Goal: Task Accomplishment & Management: Manage account settings

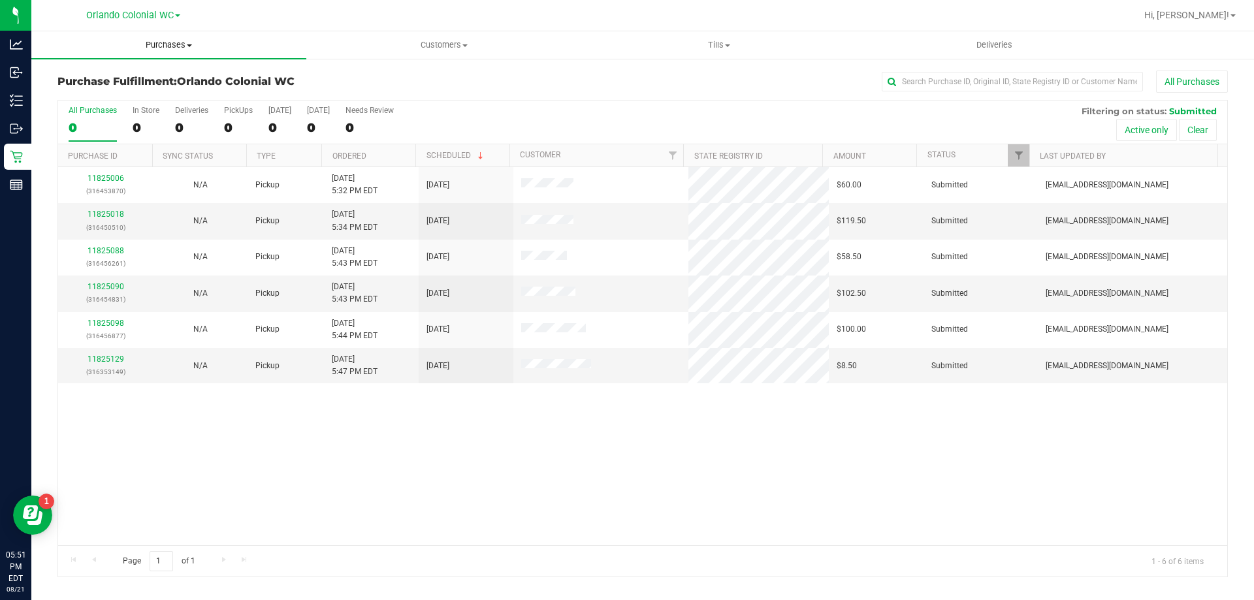
click at [161, 44] on span "Purchases" at bounding box center [168, 45] width 275 height 12
click at [79, 97] on span "Fulfillment" at bounding box center [71, 94] width 81 height 11
click at [96, 364] on div "11825129 (316353149)" at bounding box center [105, 365] width 79 height 25
click at [98, 360] on link "11825129" at bounding box center [105, 359] width 37 height 9
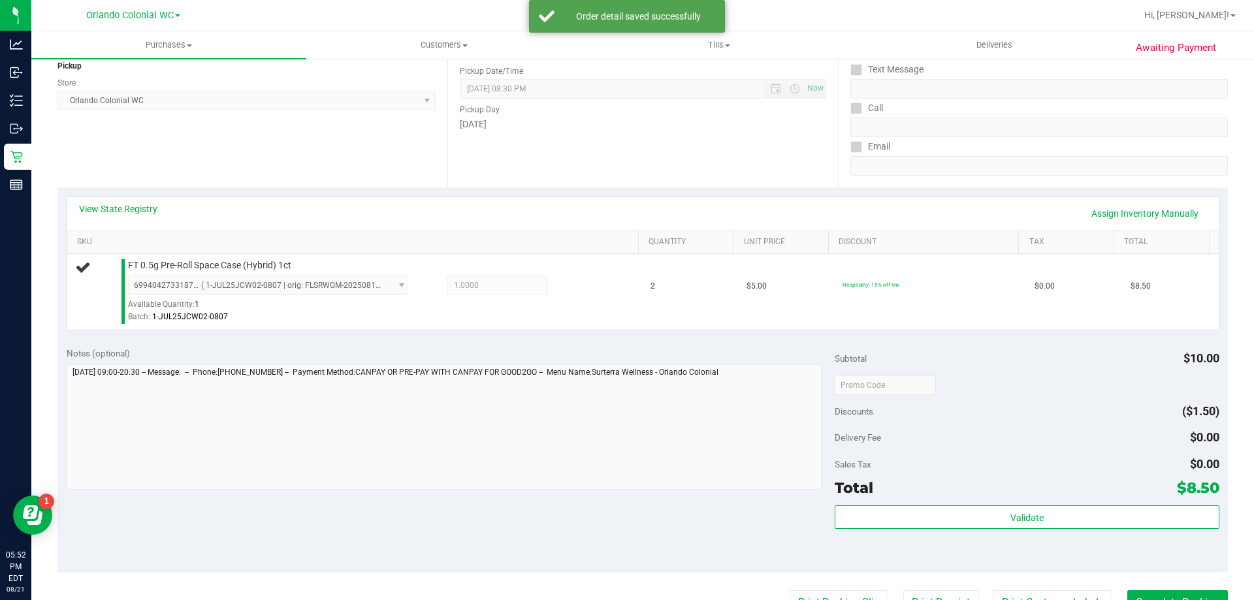
scroll to position [260, 0]
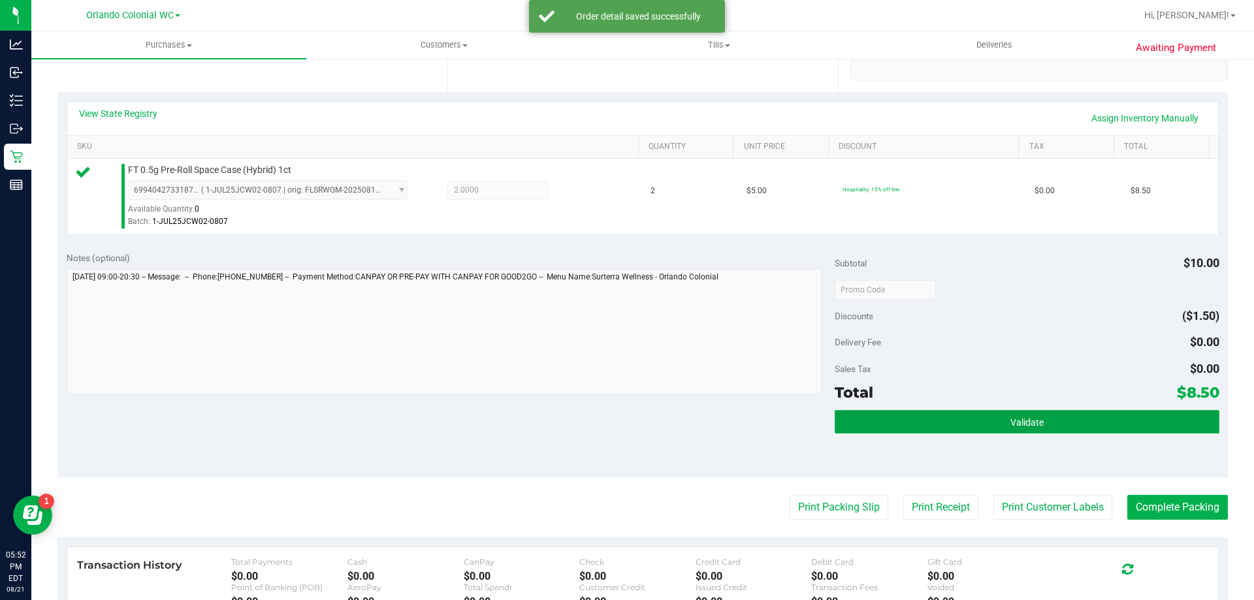
click at [1000, 428] on button "Validate" at bounding box center [1027, 422] width 384 height 24
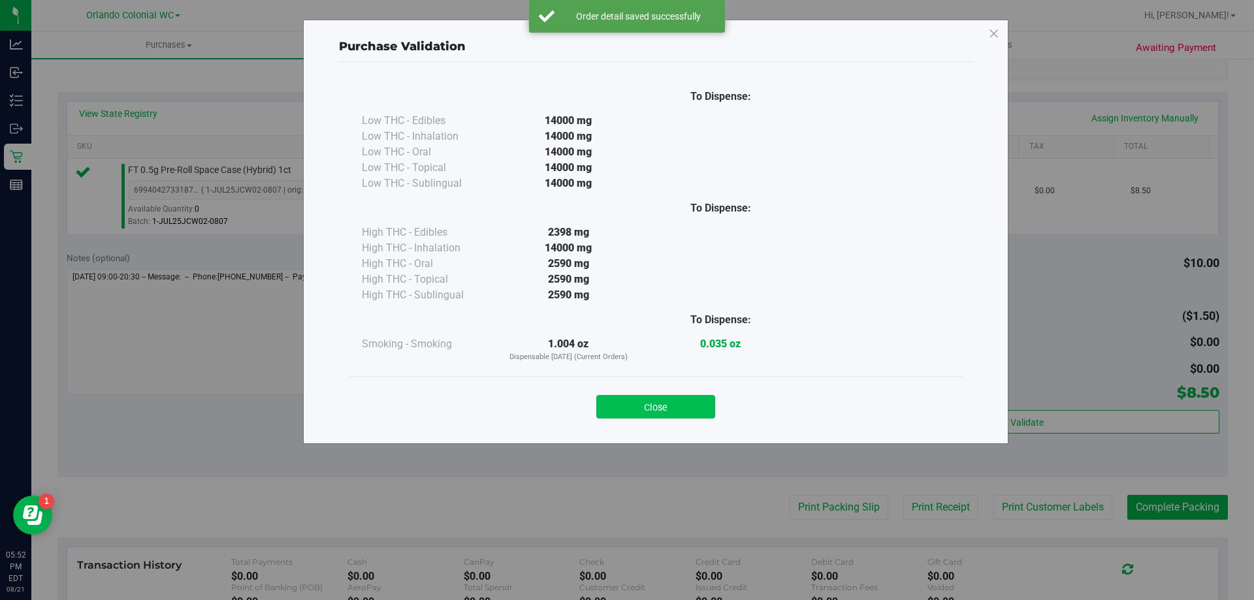
click at [643, 413] on button "Close" at bounding box center [655, 407] width 119 height 24
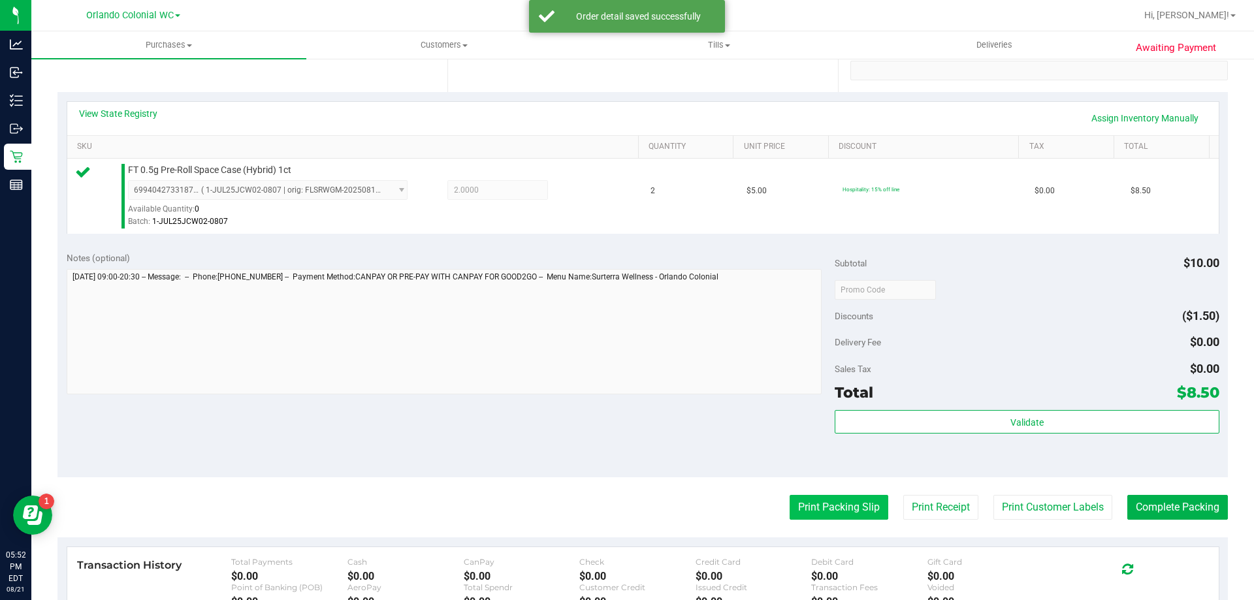
click at [826, 503] on button "Print Packing Slip" at bounding box center [838, 507] width 99 height 25
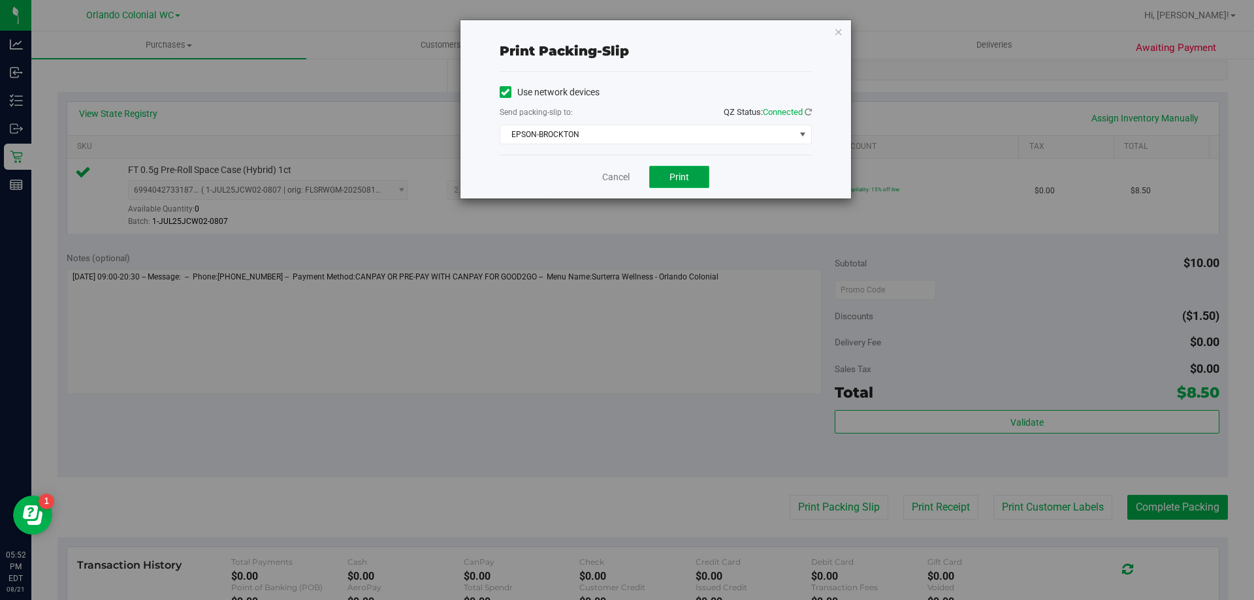
click at [679, 176] on span "Print" at bounding box center [679, 177] width 20 height 10
click at [822, 43] on div "Print packing-slip Use network devices Send packing-slip to: QZ Status: Connect…" at bounding box center [655, 109] width 390 height 178
click at [836, 26] on icon "button" at bounding box center [838, 32] width 9 height 16
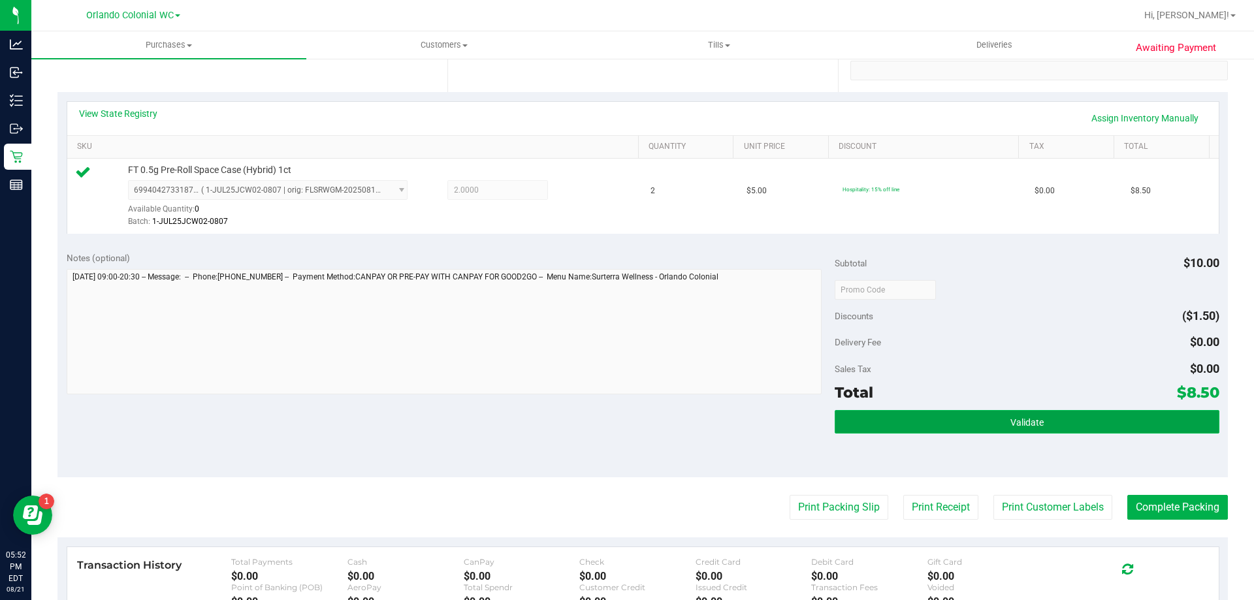
click at [1011, 426] on span "Validate" at bounding box center [1026, 422] width 33 height 10
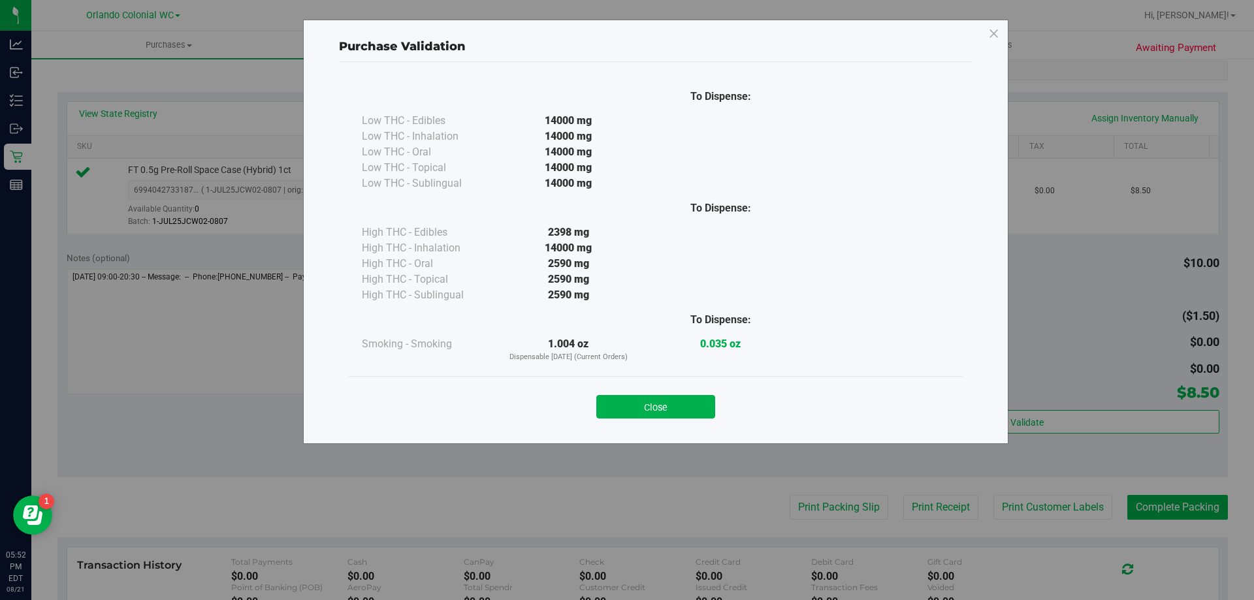
click at [1176, 507] on div "Purchase Validation To Dispense: Low THC - Edibles 14000 mg" at bounding box center [632, 300] width 1264 height 600
click at [660, 400] on button "Close" at bounding box center [655, 407] width 119 height 24
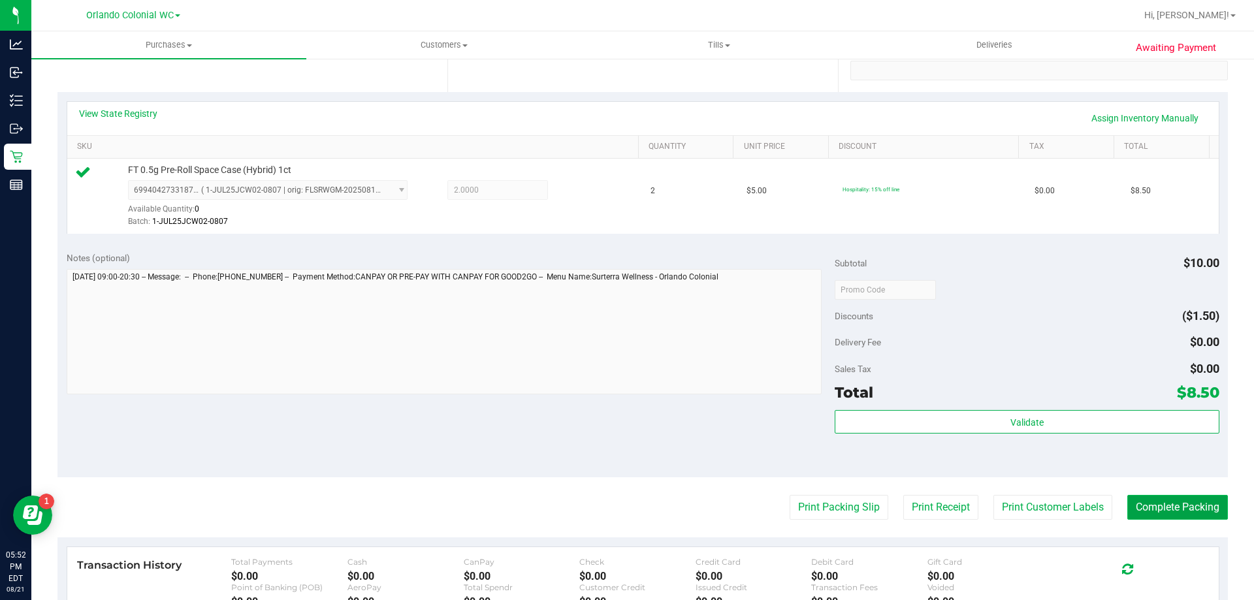
click at [1185, 507] on button "Complete Packing" at bounding box center [1177, 507] width 101 height 25
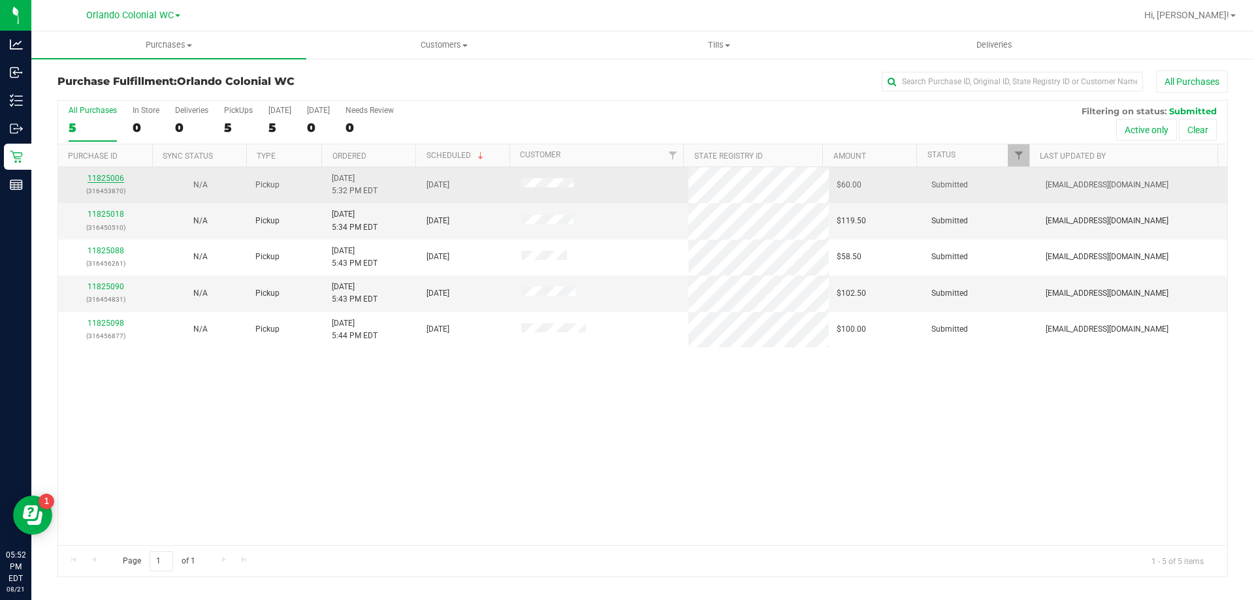
click at [104, 176] on link "11825006" at bounding box center [105, 178] width 37 height 9
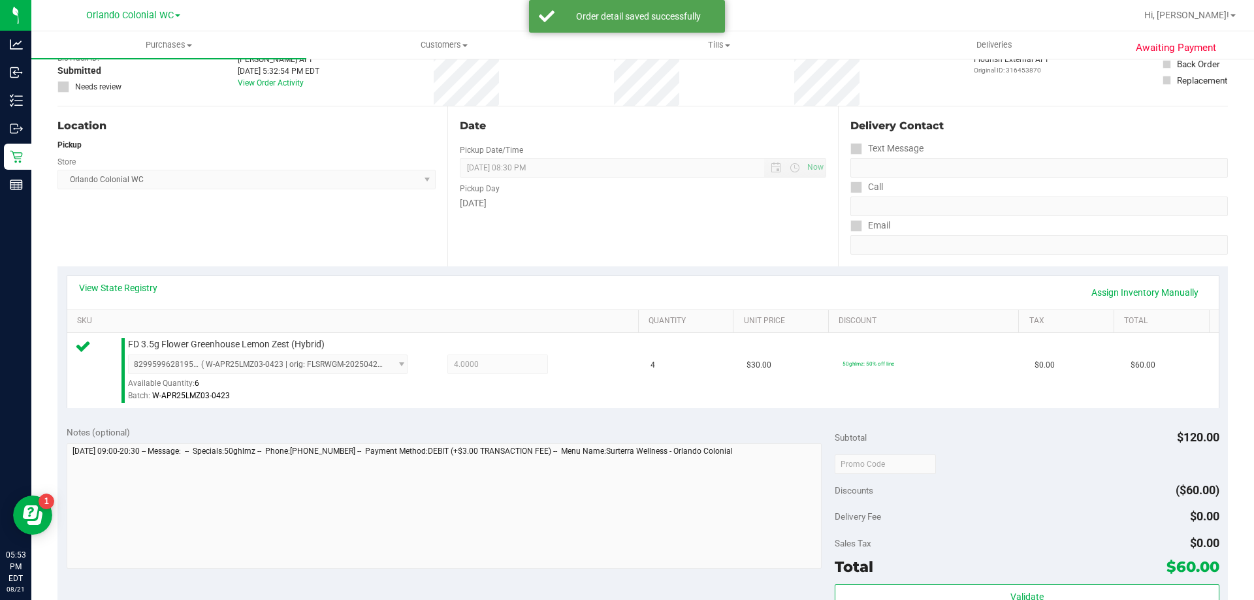
scroll to position [295, 0]
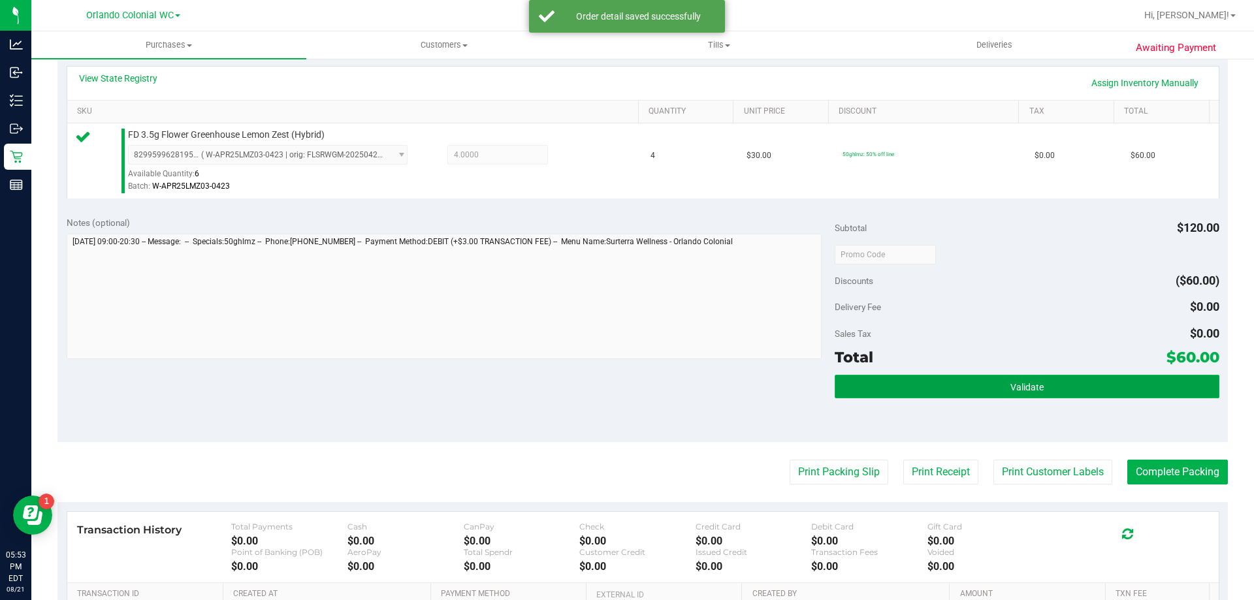
click at [1006, 392] on button "Validate" at bounding box center [1027, 387] width 384 height 24
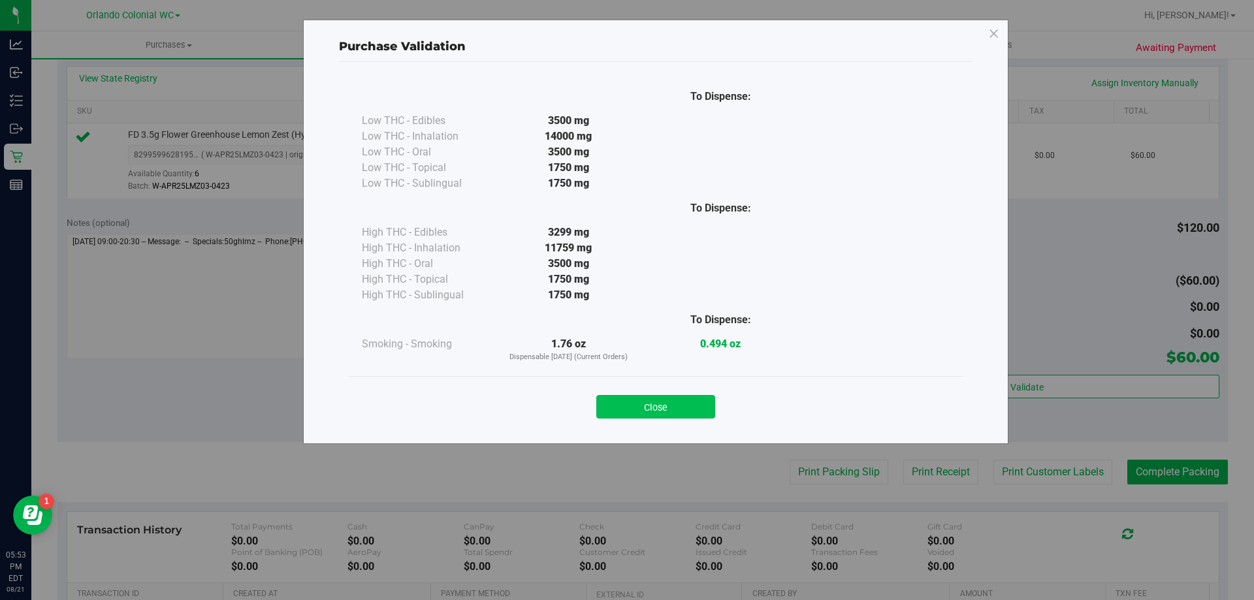
click at [671, 395] on button "Close" at bounding box center [655, 407] width 119 height 24
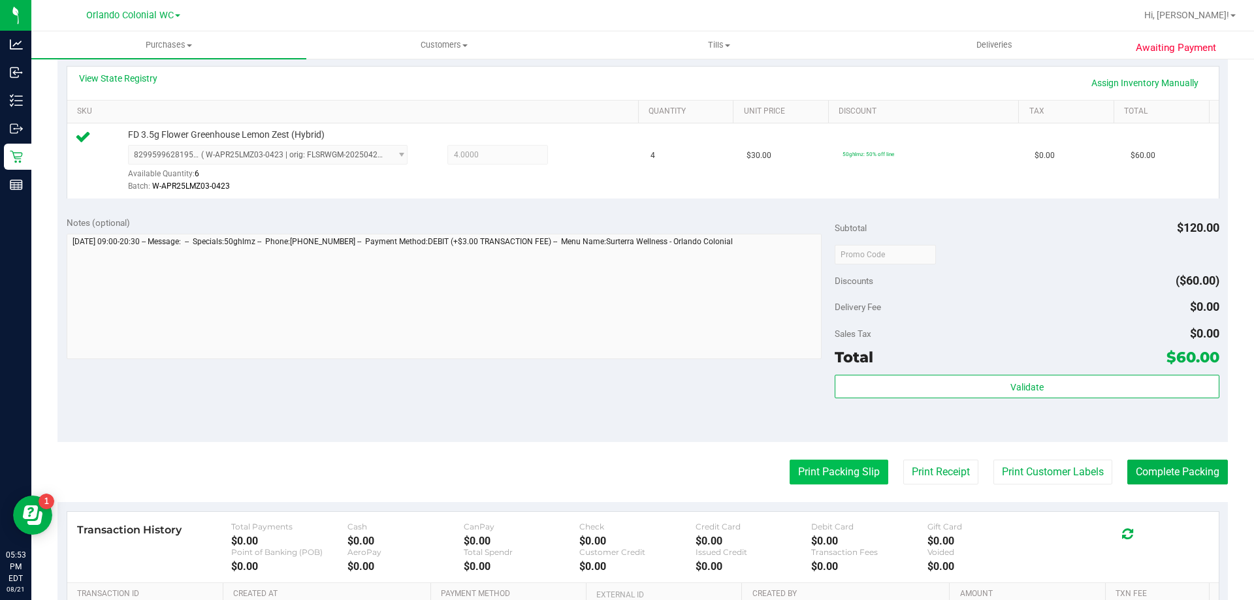
click at [828, 474] on button "Print Packing Slip" at bounding box center [838, 472] width 99 height 25
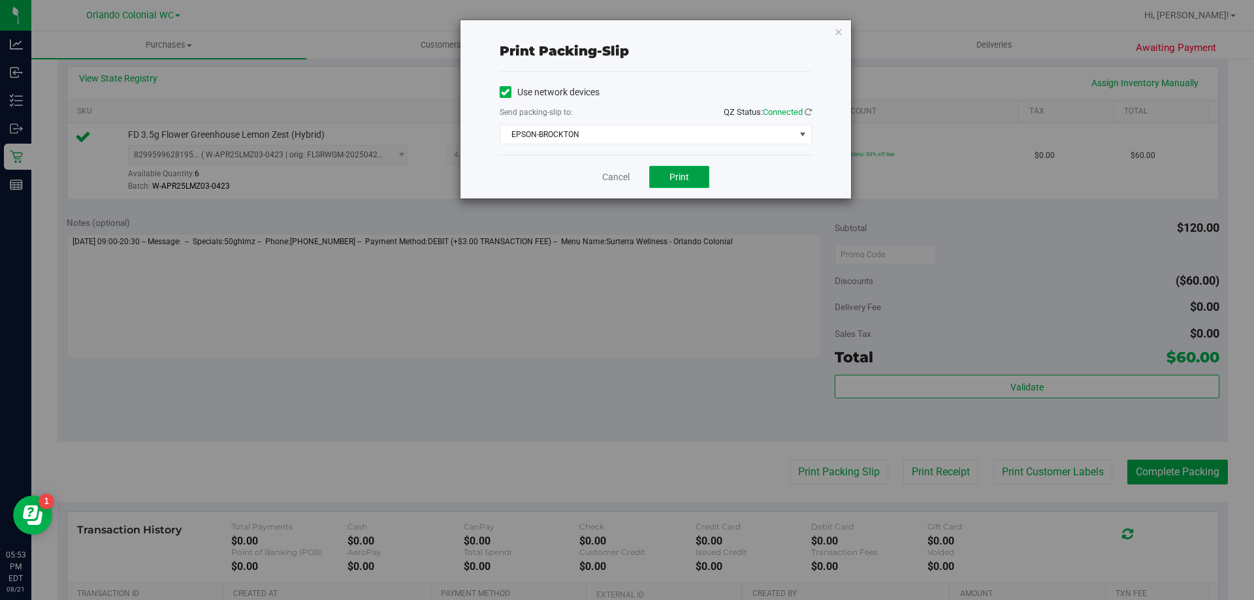
click at [674, 170] on button "Print" at bounding box center [679, 177] width 60 height 22
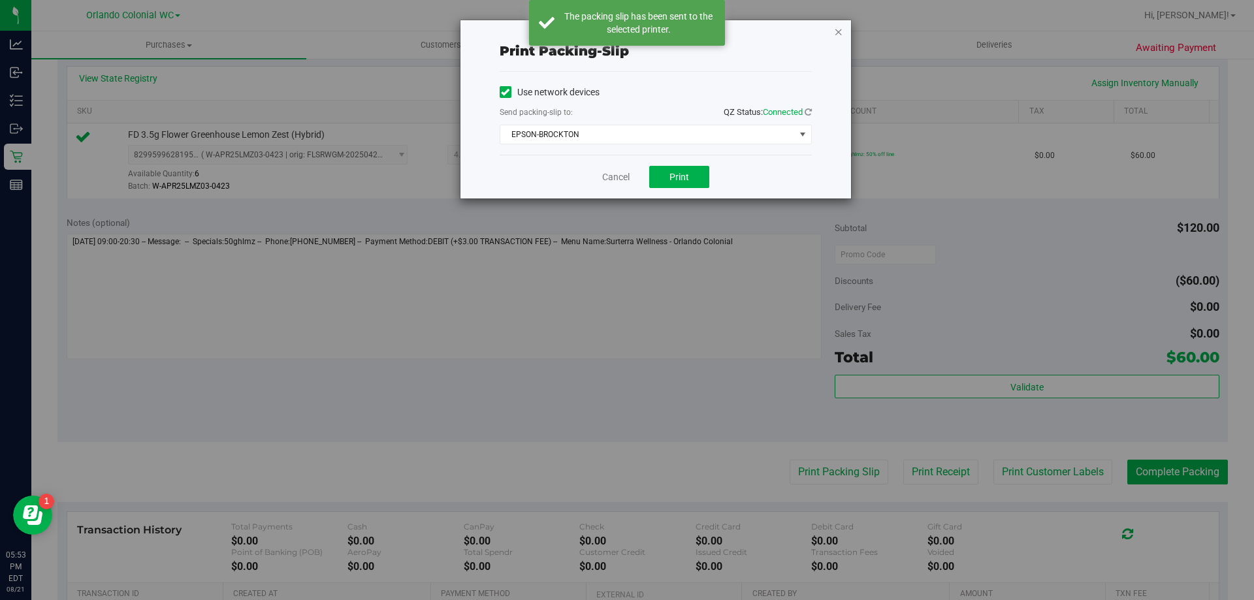
click at [842, 35] on icon "button" at bounding box center [838, 32] width 9 height 16
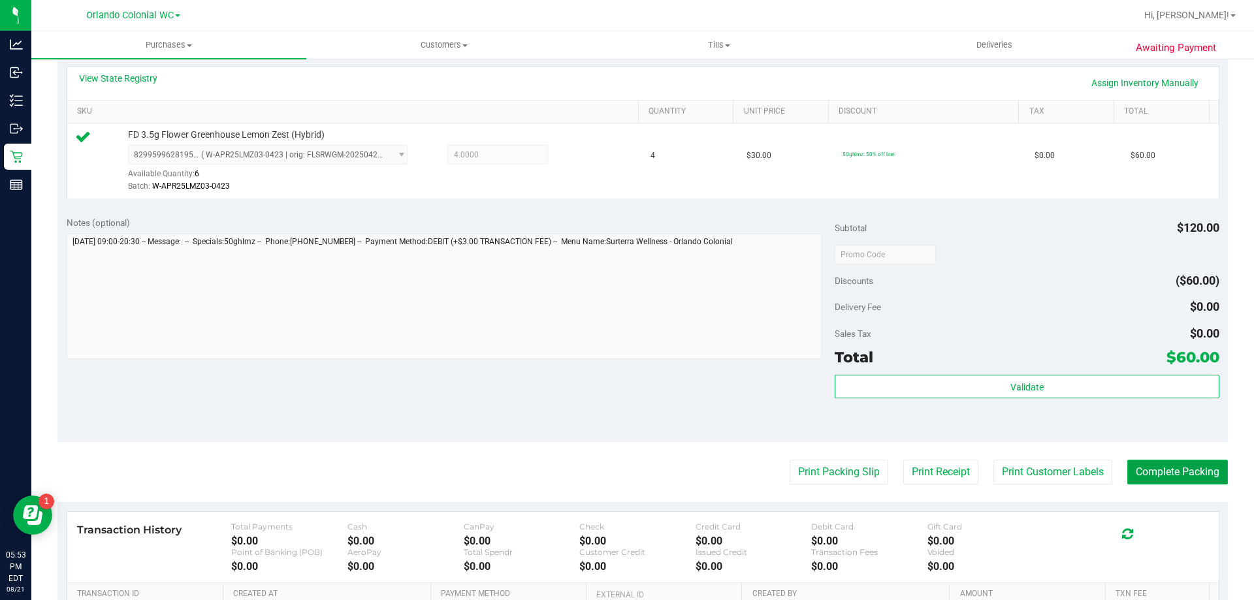
click at [1168, 462] on button "Complete Packing" at bounding box center [1177, 472] width 101 height 25
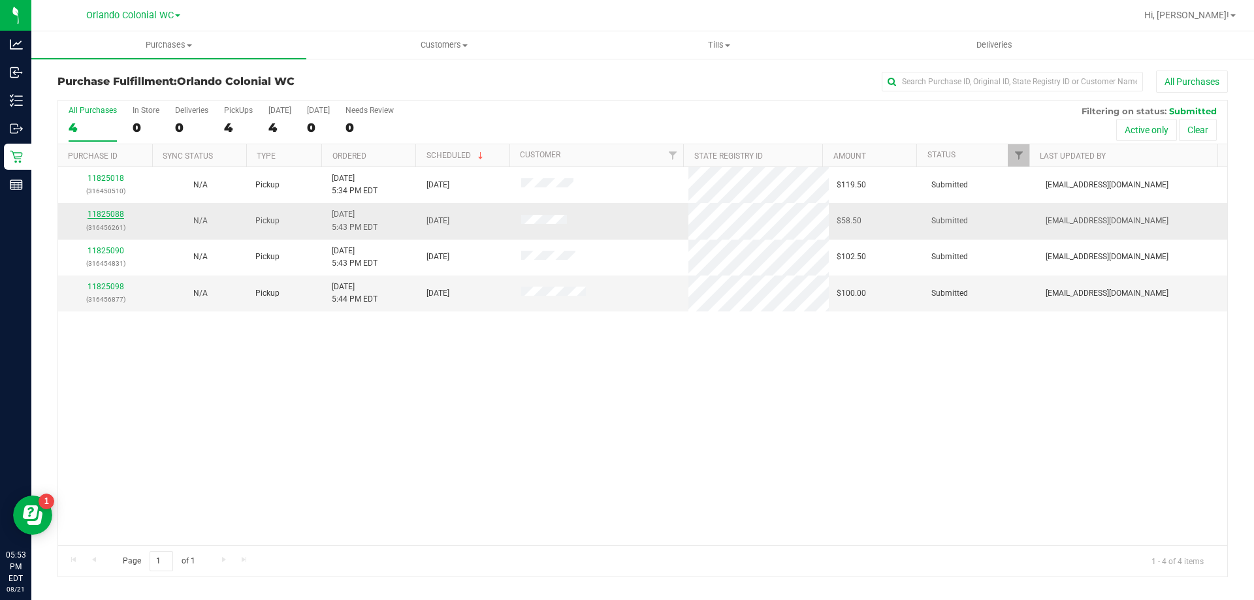
click at [110, 214] on link "11825088" at bounding box center [105, 214] width 37 height 9
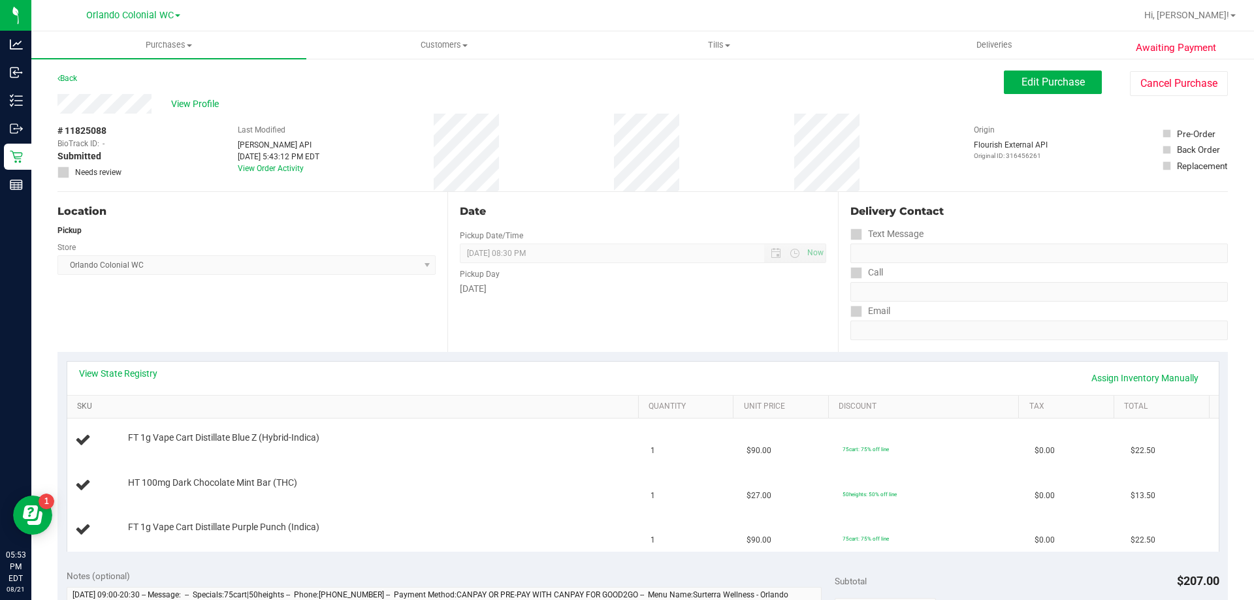
click at [426, 407] on link "SKU" at bounding box center [355, 407] width 556 height 10
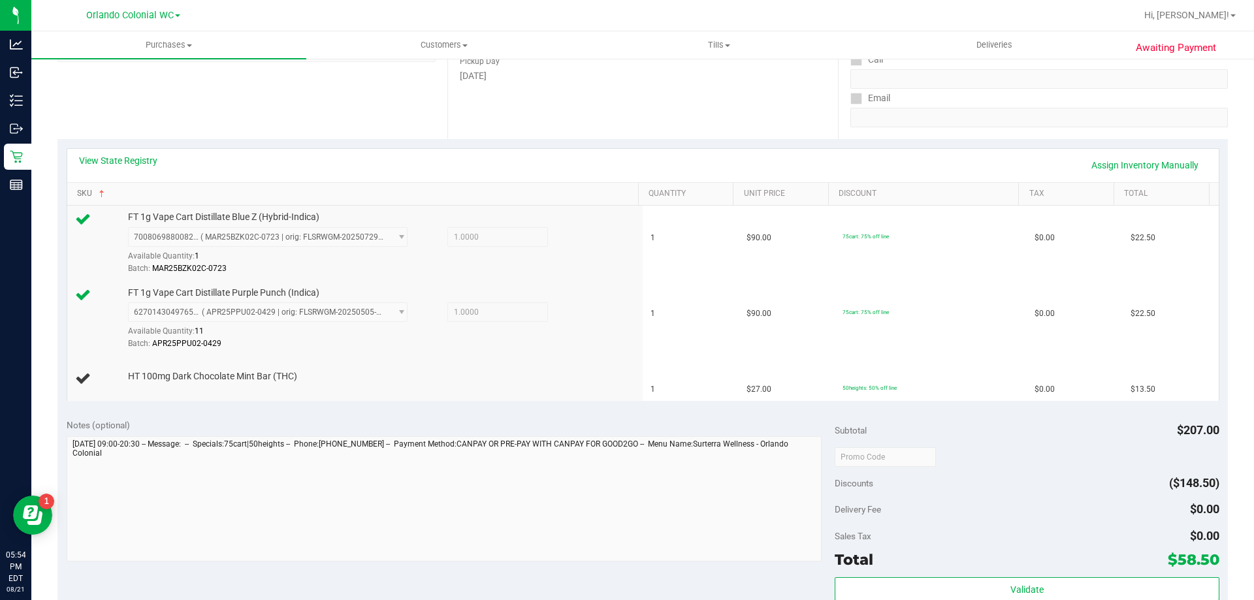
scroll to position [306, 0]
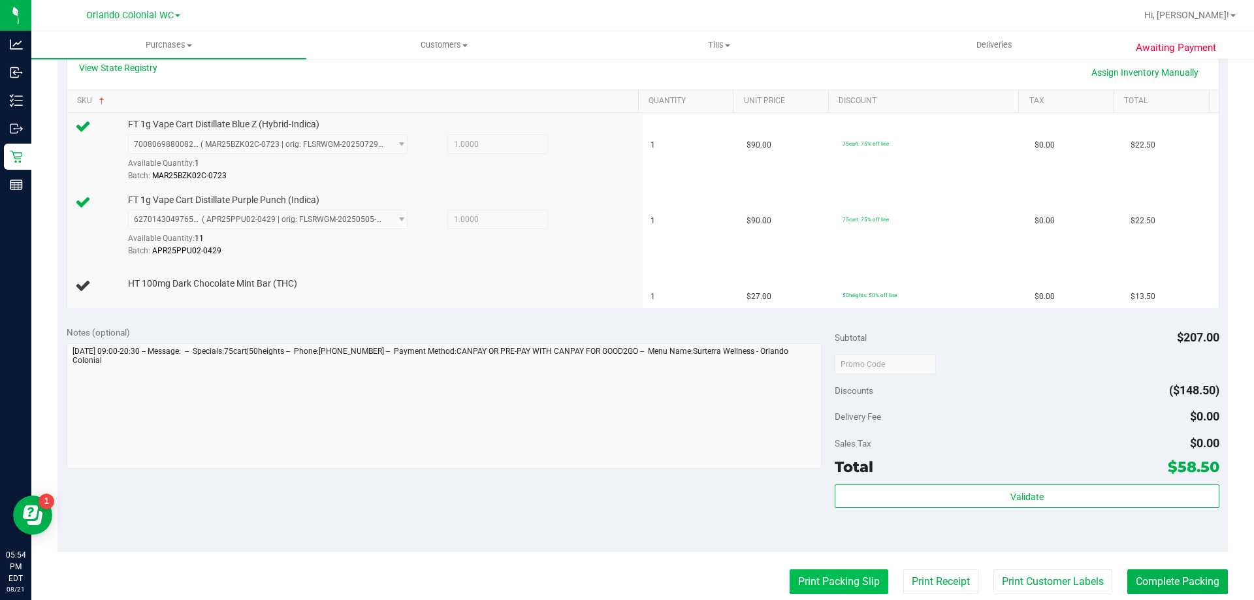
click at [814, 577] on button "Print Packing Slip" at bounding box center [838, 581] width 99 height 25
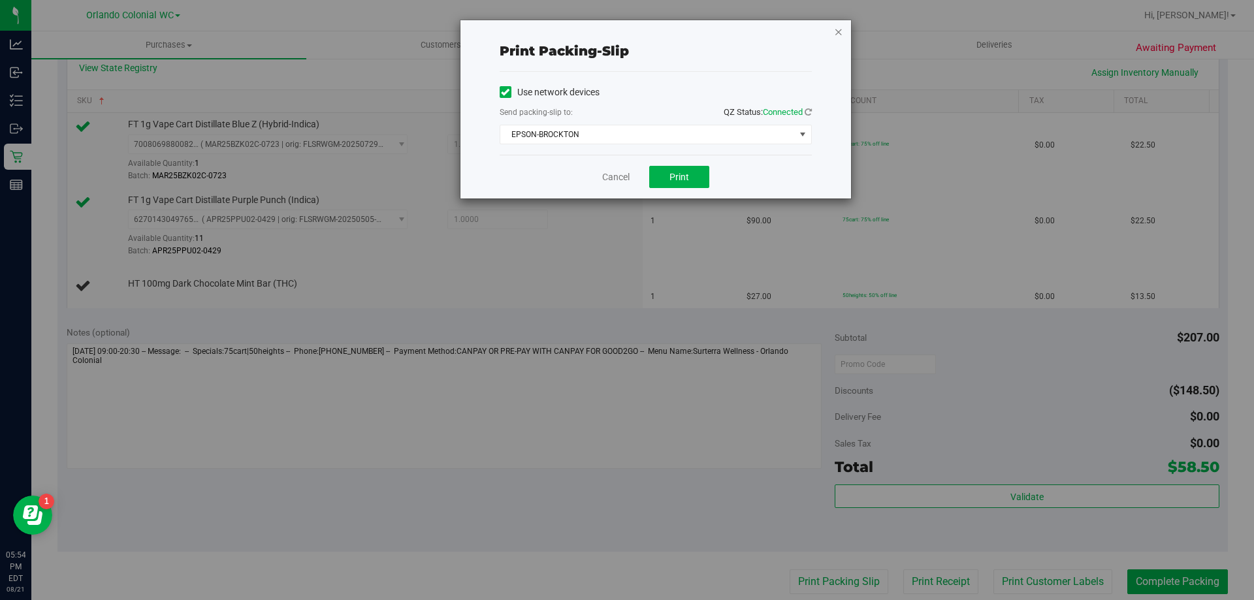
click at [841, 31] on icon "button" at bounding box center [838, 32] width 9 height 16
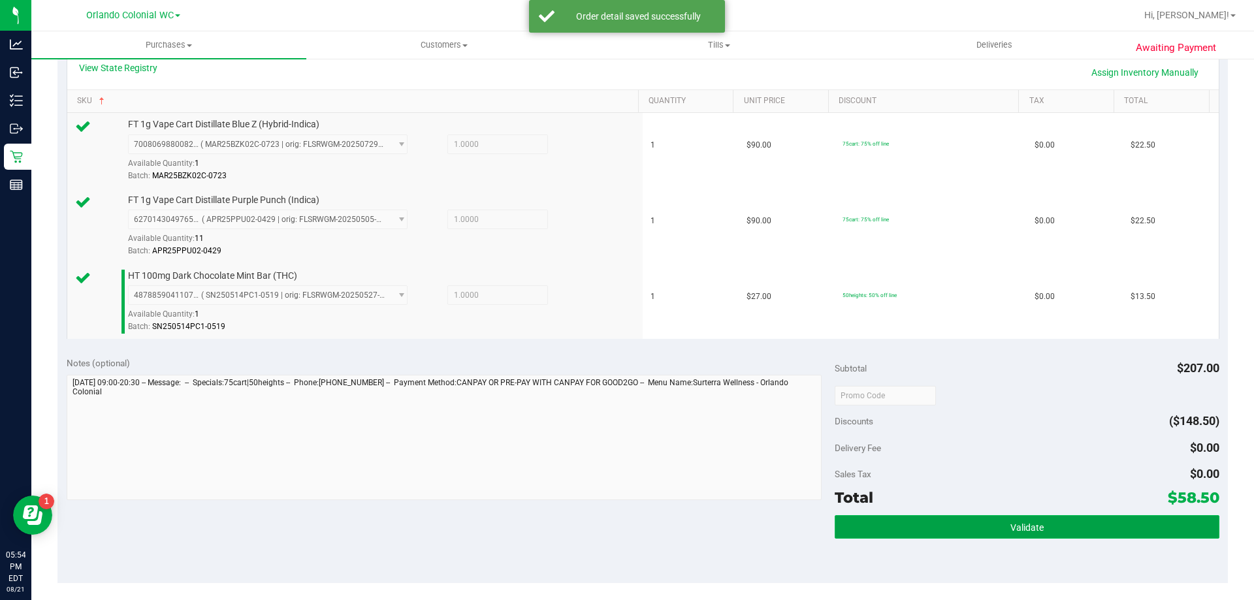
click at [1000, 521] on button "Validate" at bounding box center [1027, 527] width 384 height 24
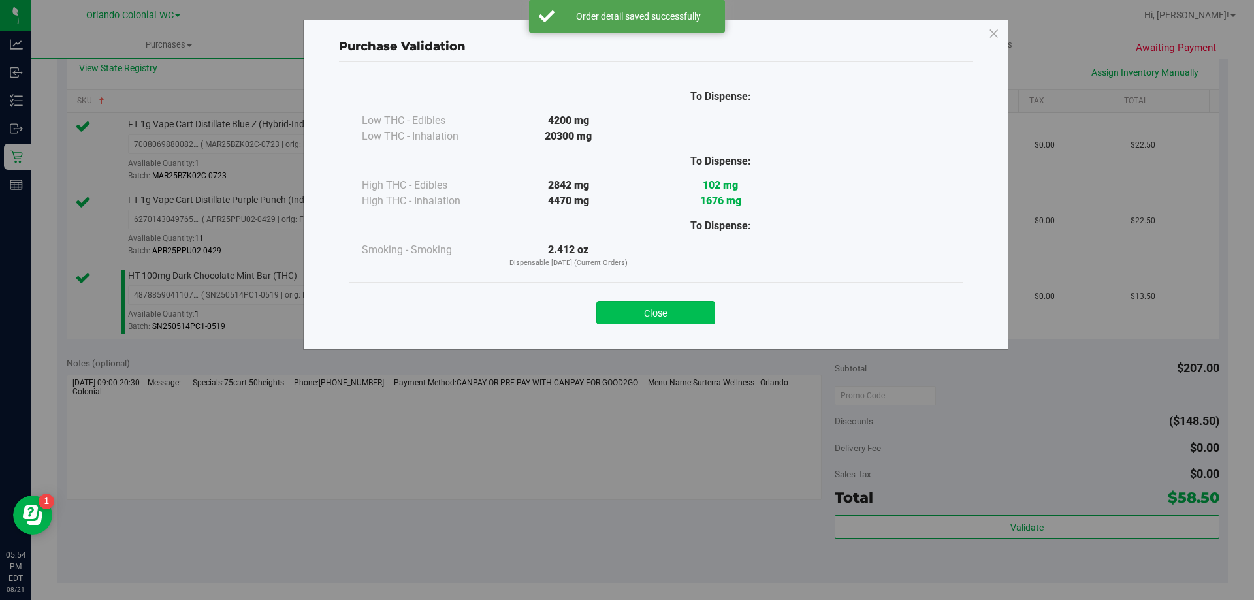
click at [661, 304] on button "Close" at bounding box center [655, 313] width 119 height 24
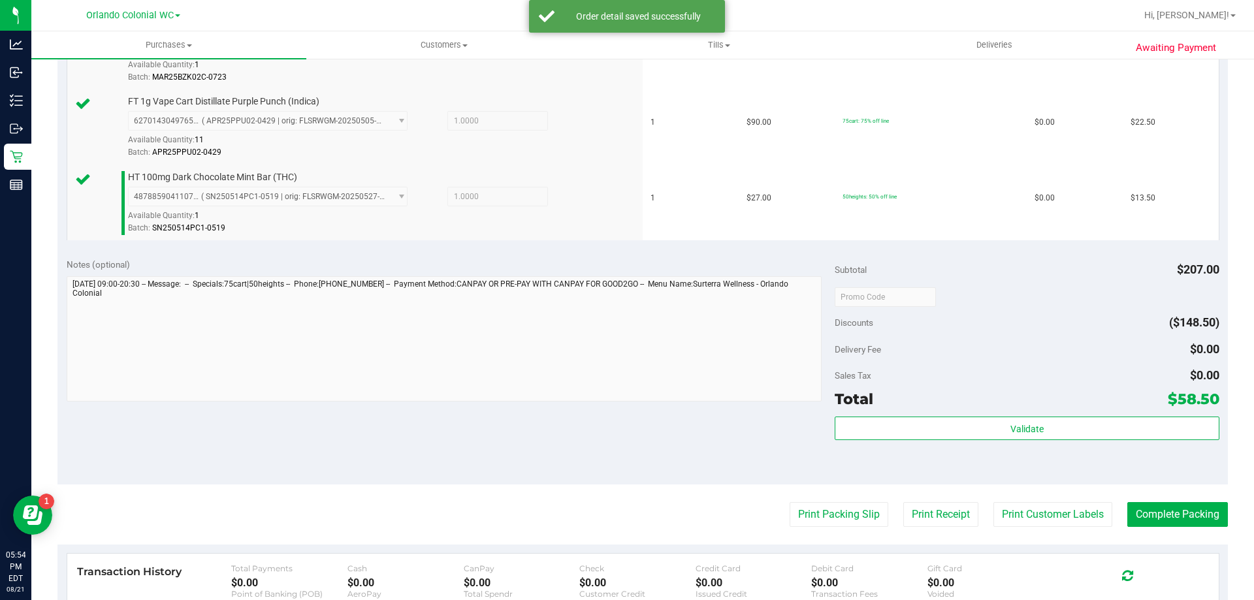
scroll to position [447, 0]
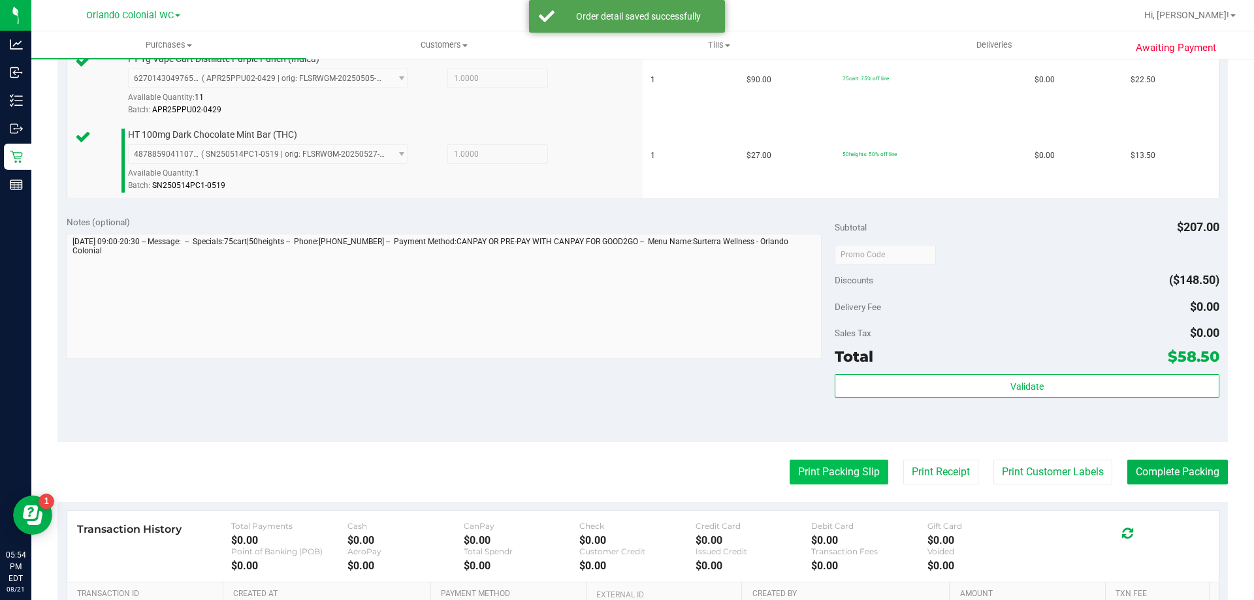
click at [824, 473] on button "Print Packing Slip" at bounding box center [838, 472] width 99 height 25
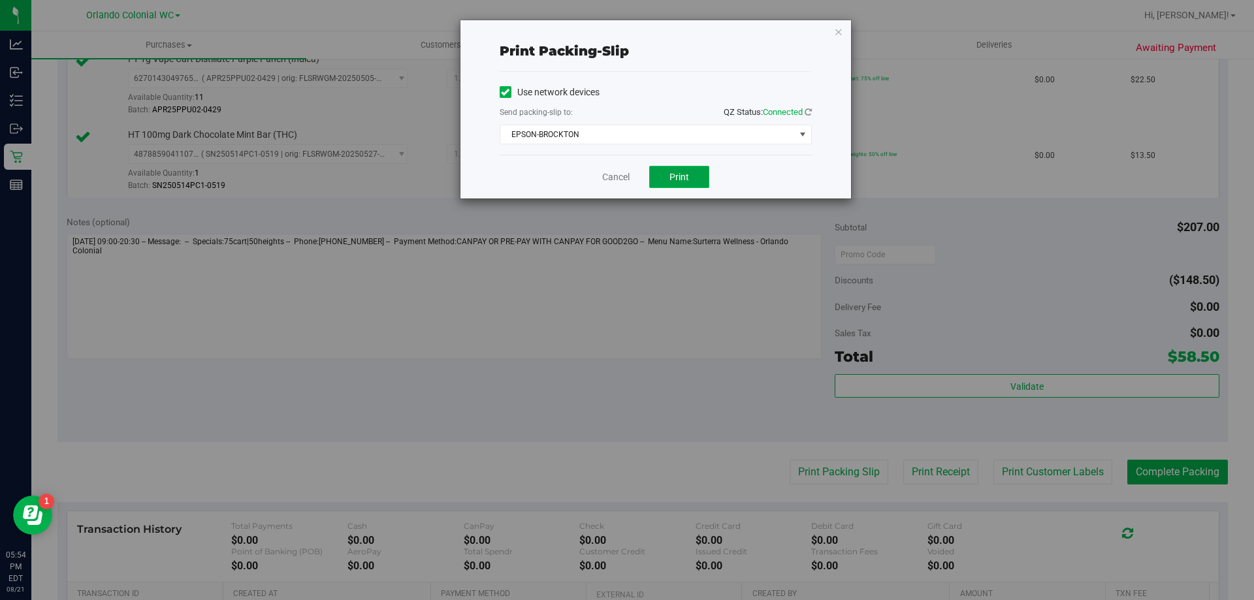
click at [679, 176] on span "Print" at bounding box center [679, 177] width 20 height 10
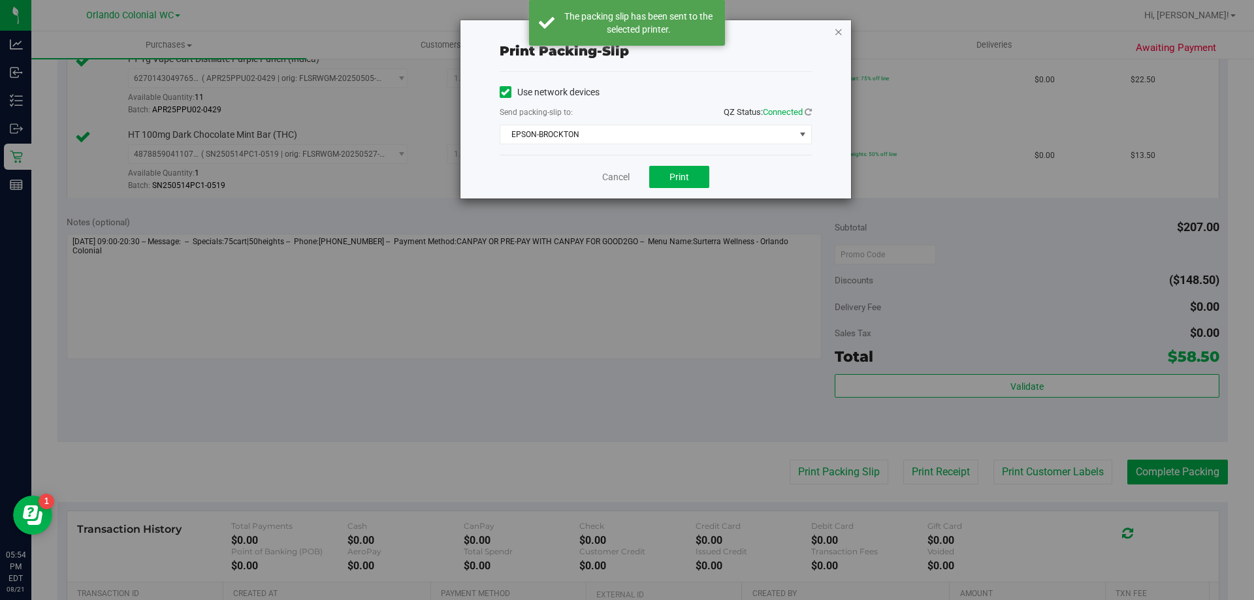
click at [838, 31] on icon "button" at bounding box center [838, 32] width 9 height 16
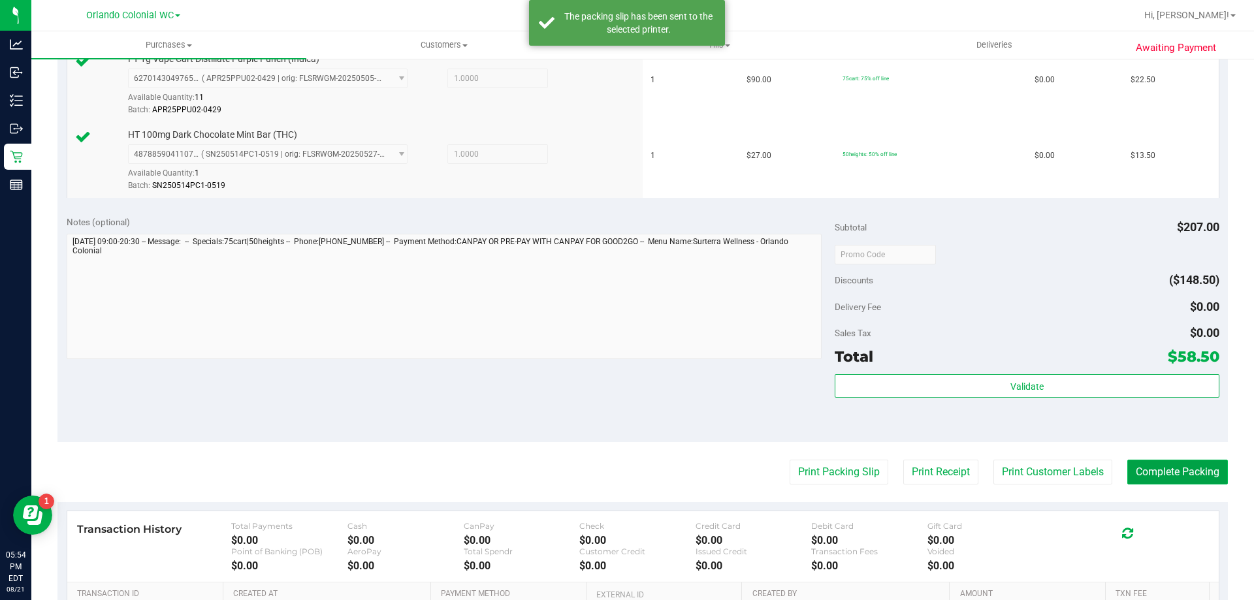
click at [1177, 481] on button "Complete Packing" at bounding box center [1177, 472] width 101 height 25
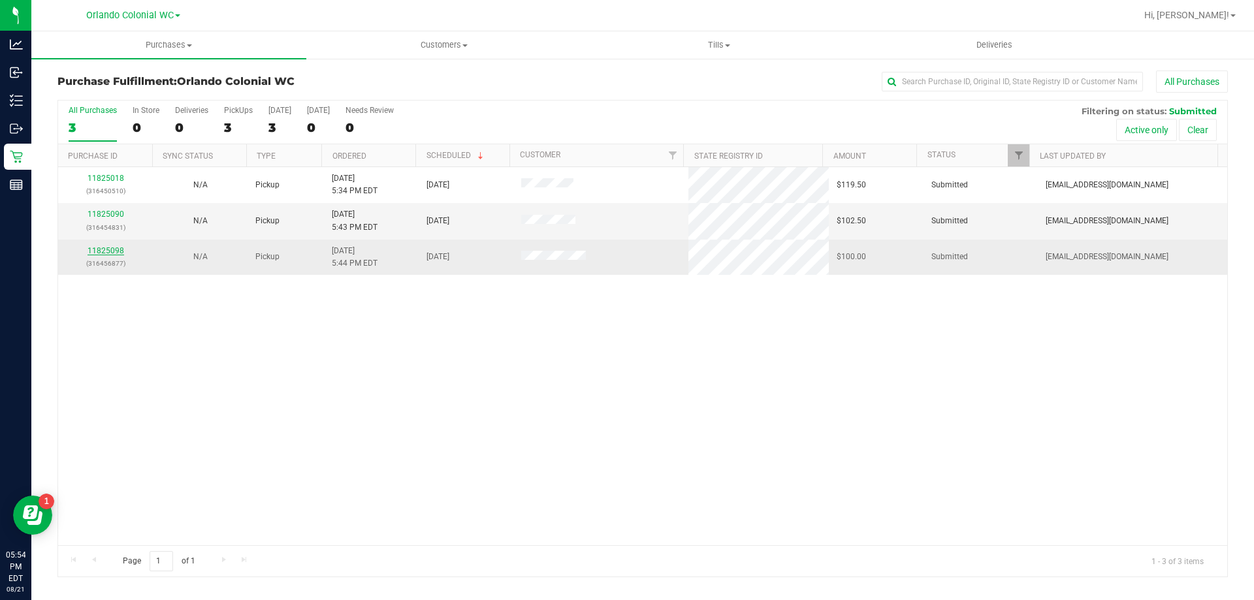
click at [106, 251] on link "11825098" at bounding box center [105, 250] width 37 height 9
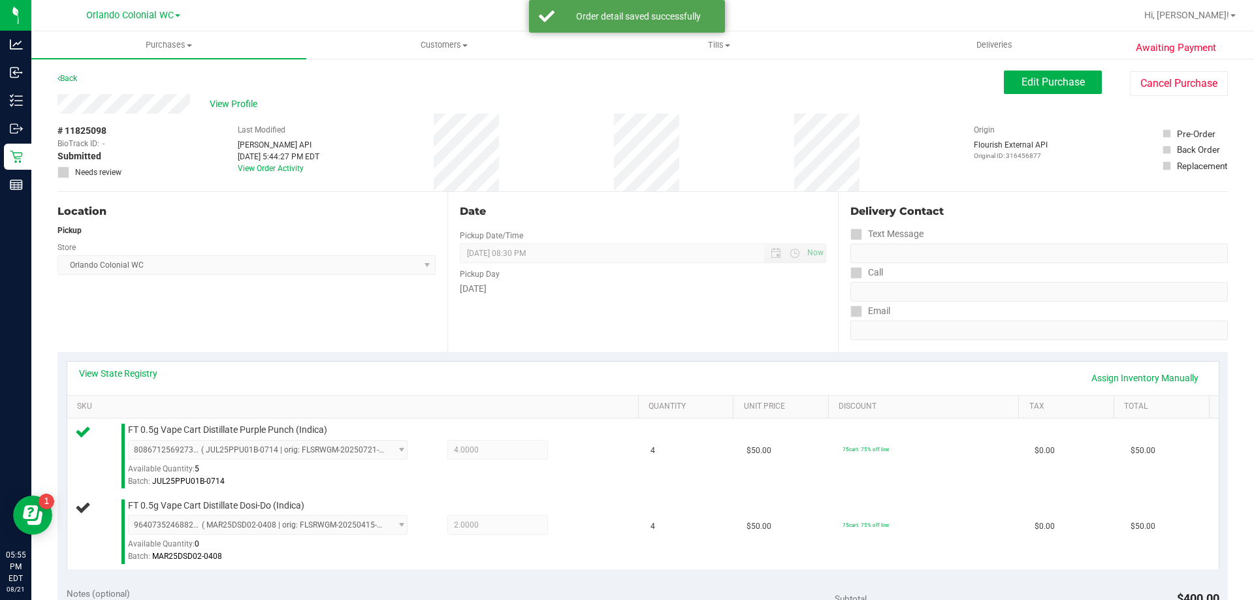
scroll to position [270, 0]
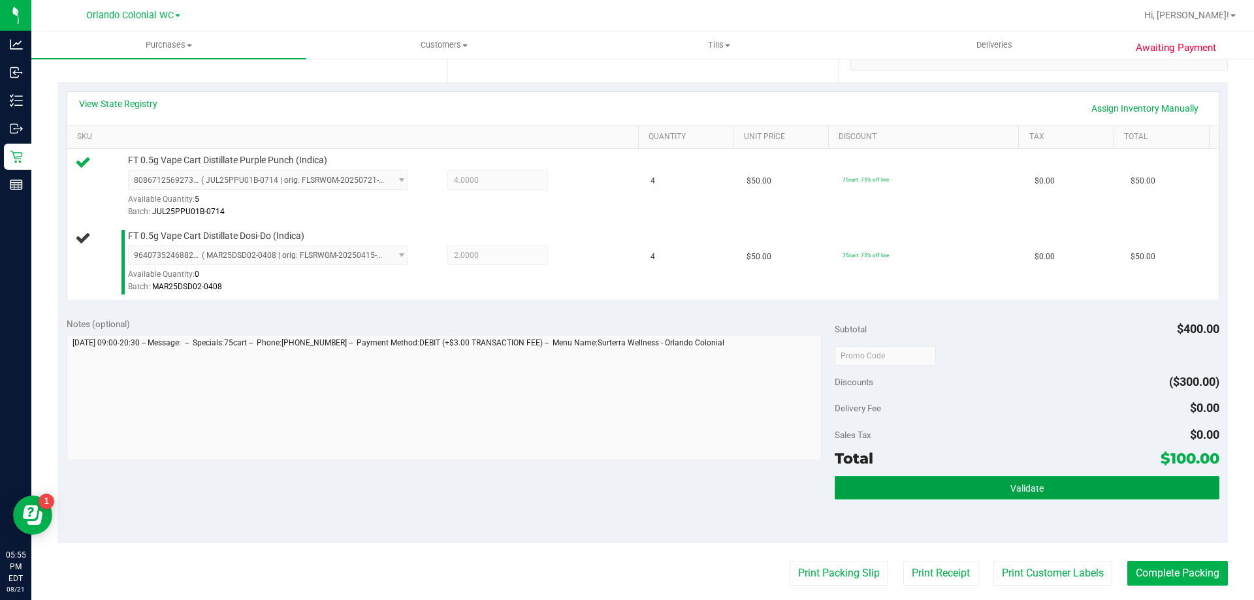
click at [1016, 486] on span "Validate" at bounding box center [1026, 488] width 33 height 10
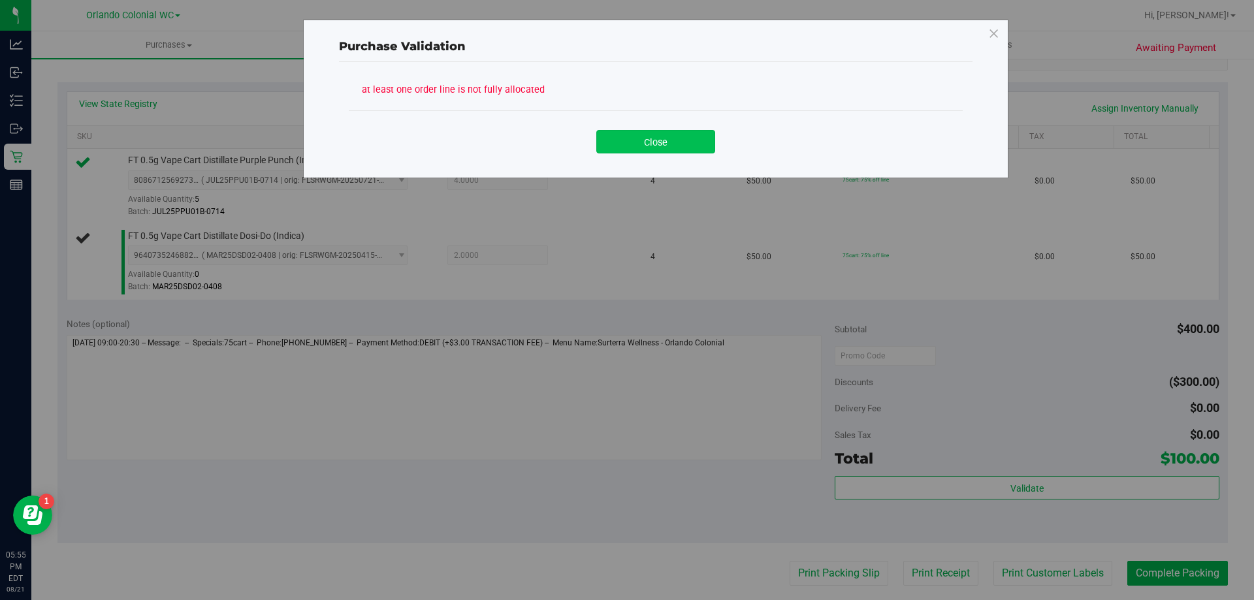
click at [667, 144] on button "Close" at bounding box center [655, 142] width 119 height 24
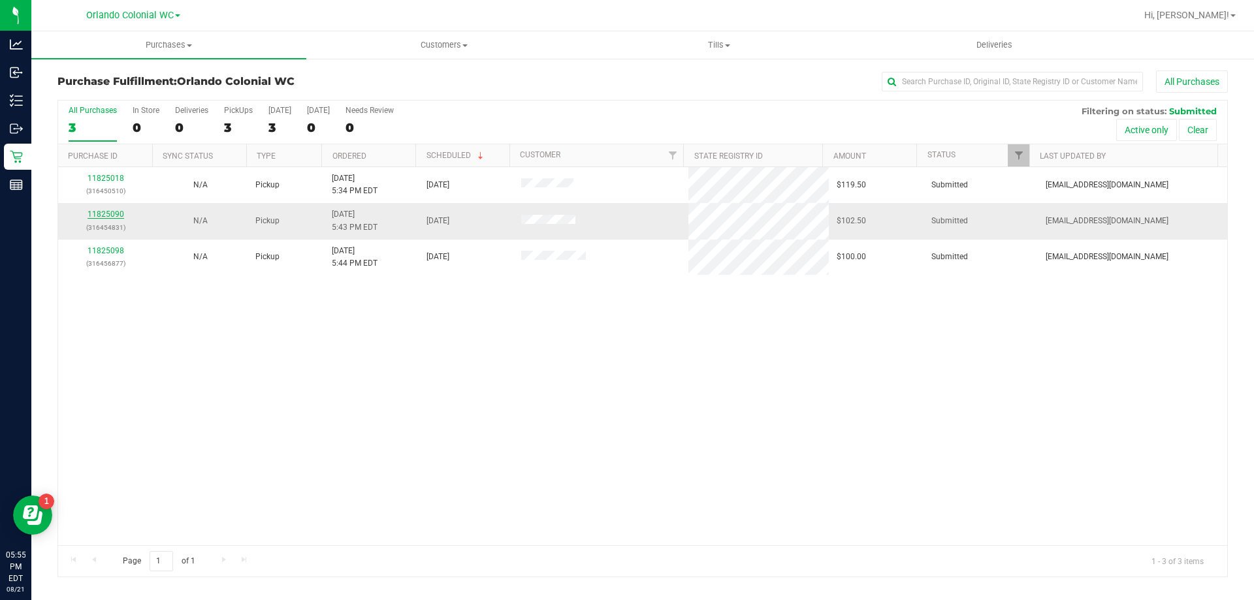
click at [107, 211] on link "11825090" at bounding box center [105, 214] width 37 height 9
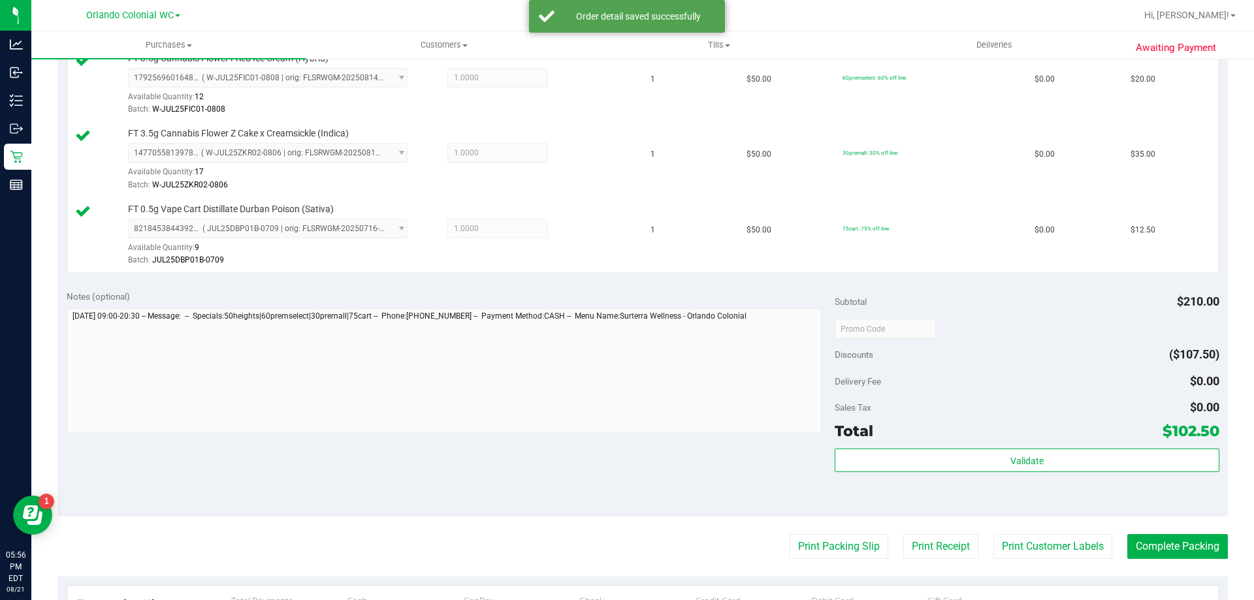
scroll to position [588, 0]
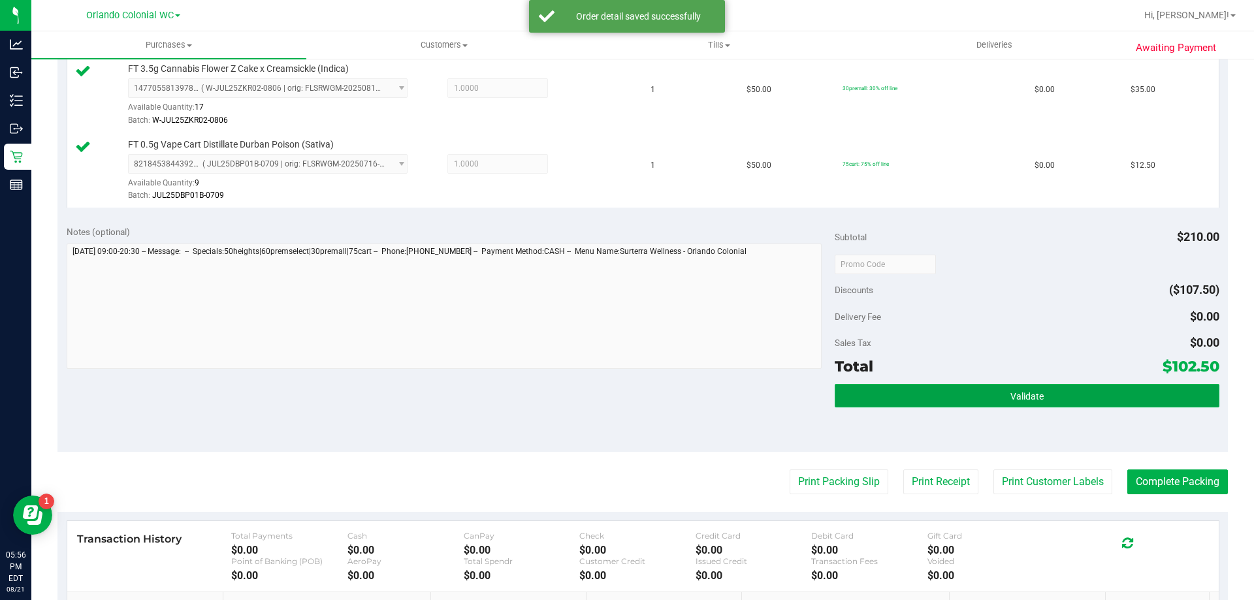
click at [1038, 385] on button "Validate" at bounding box center [1027, 396] width 384 height 24
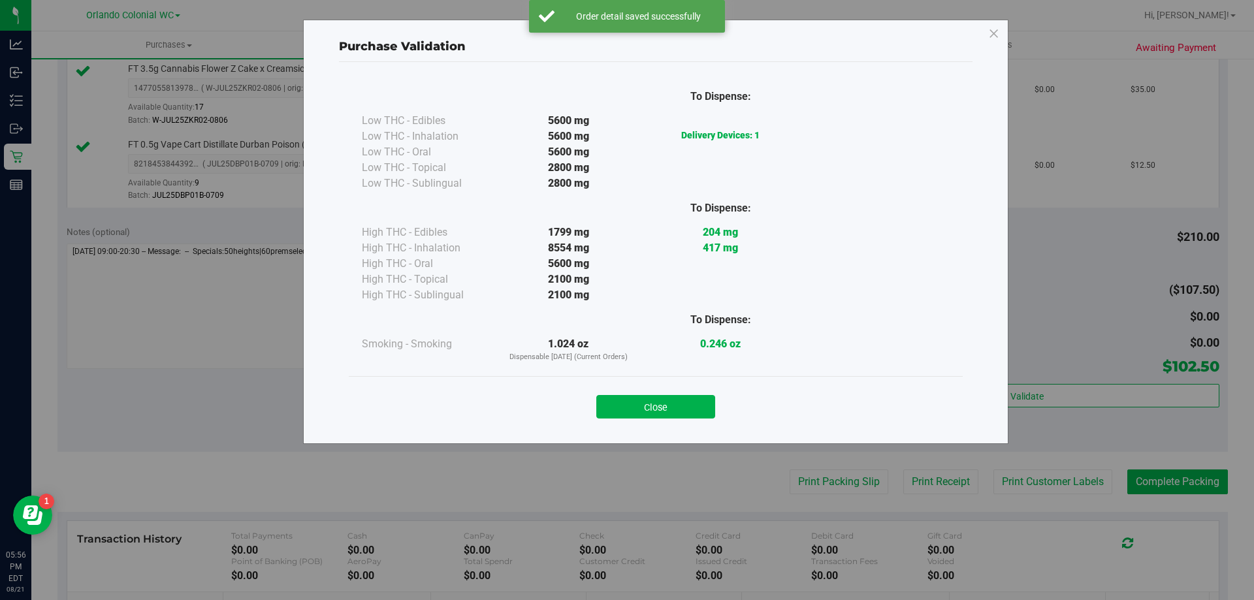
drag, startPoint x: 660, startPoint y: 408, endPoint x: 744, endPoint y: 434, distance: 87.4
click at [660, 407] on button "Close" at bounding box center [655, 407] width 119 height 24
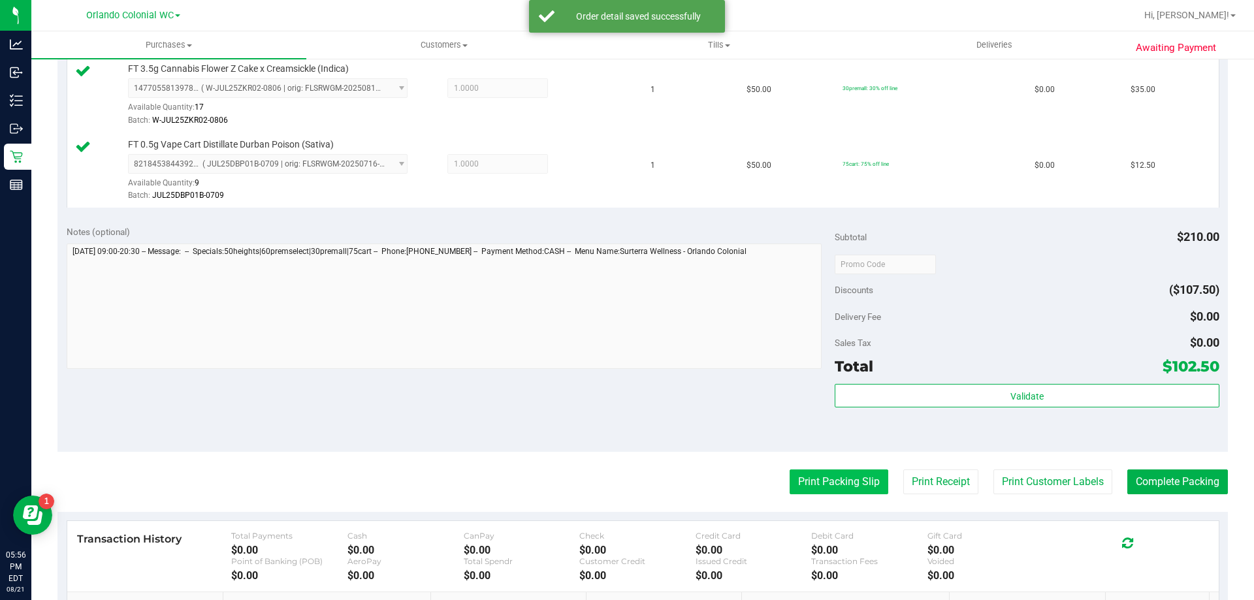
click at [796, 473] on button "Print Packing Slip" at bounding box center [838, 481] width 99 height 25
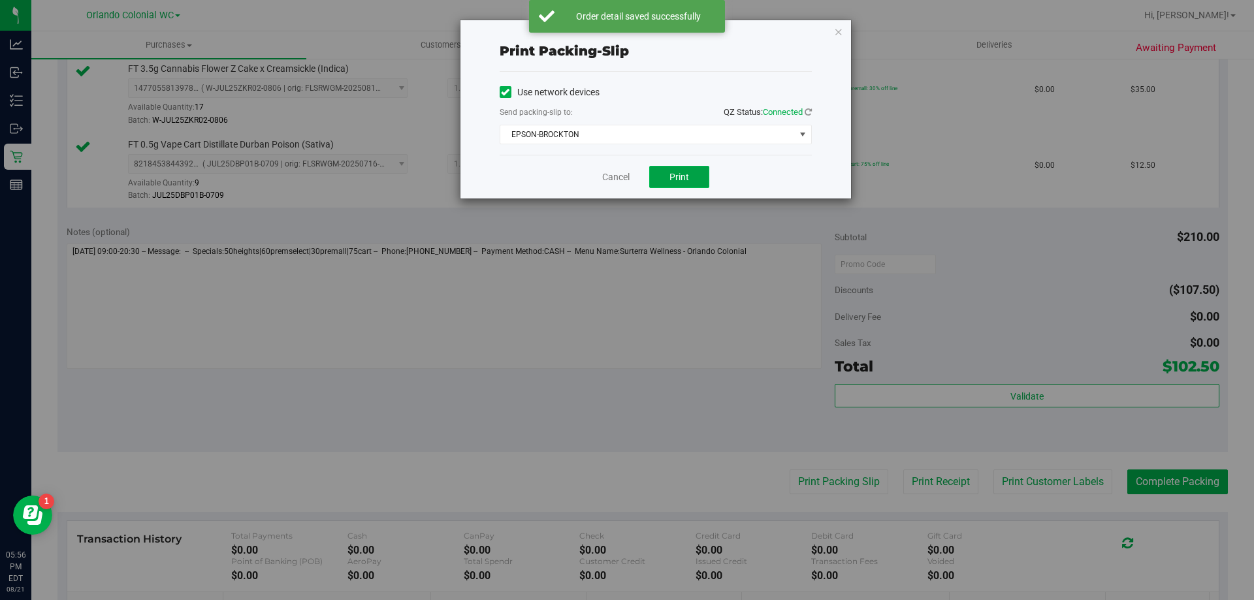
click at [686, 177] on span "Print" at bounding box center [679, 177] width 20 height 10
click at [838, 27] on icon "button" at bounding box center [838, 32] width 9 height 16
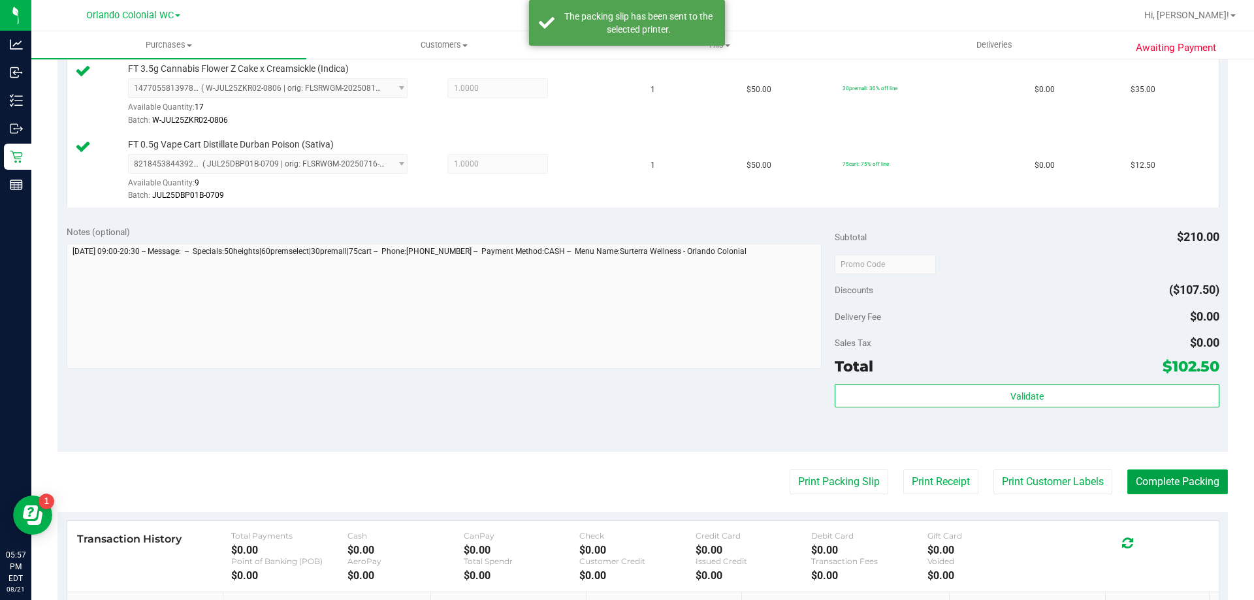
click at [1164, 474] on button "Complete Packing" at bounding box center [1177, 481] width 101 height 25
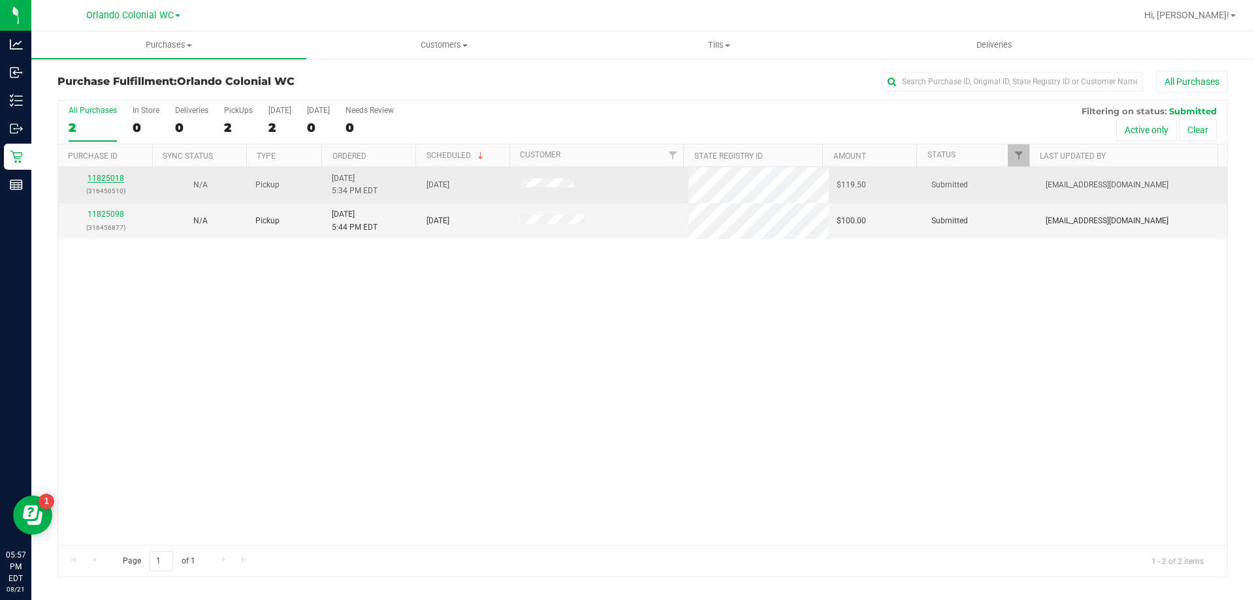
click at [110, 179] on link "11825018" at bounding box center [105, 178] width 37 height 9
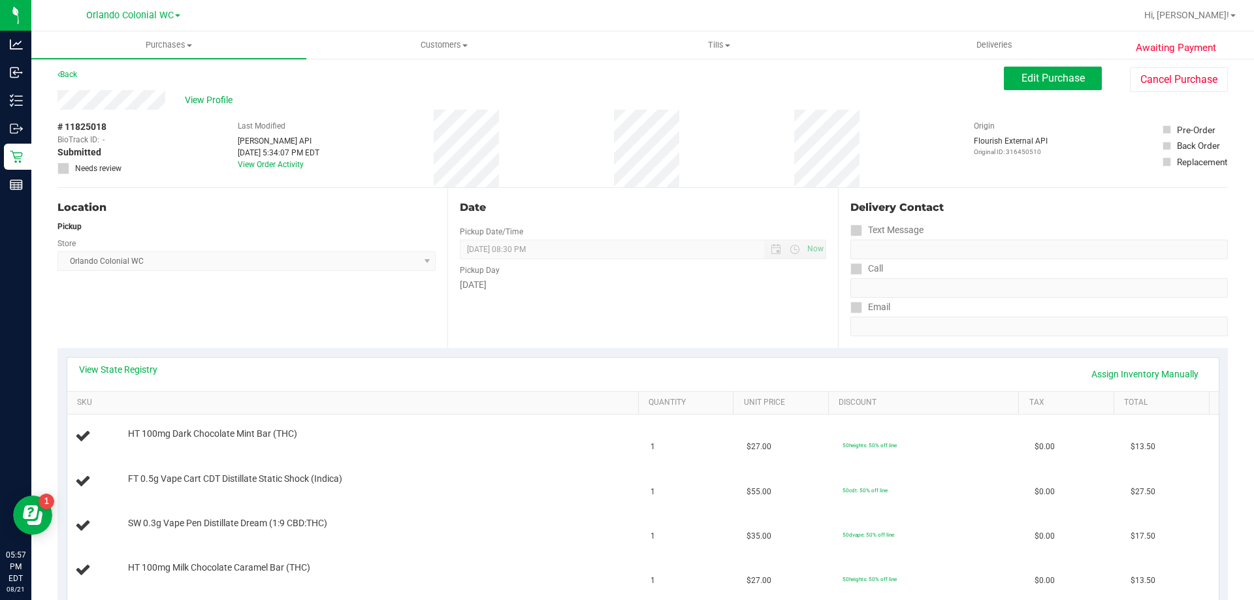
scroll to position [3, 0]
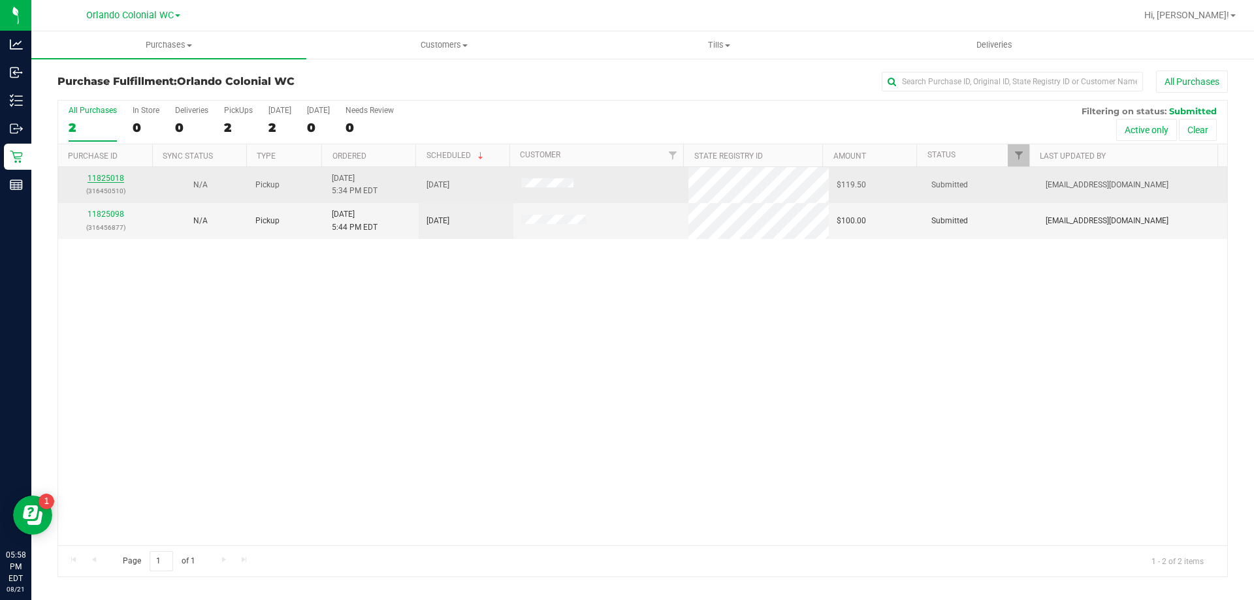
click at [100, 180] on link "11825018" at bounding box center [105, 178] width 37 height 9
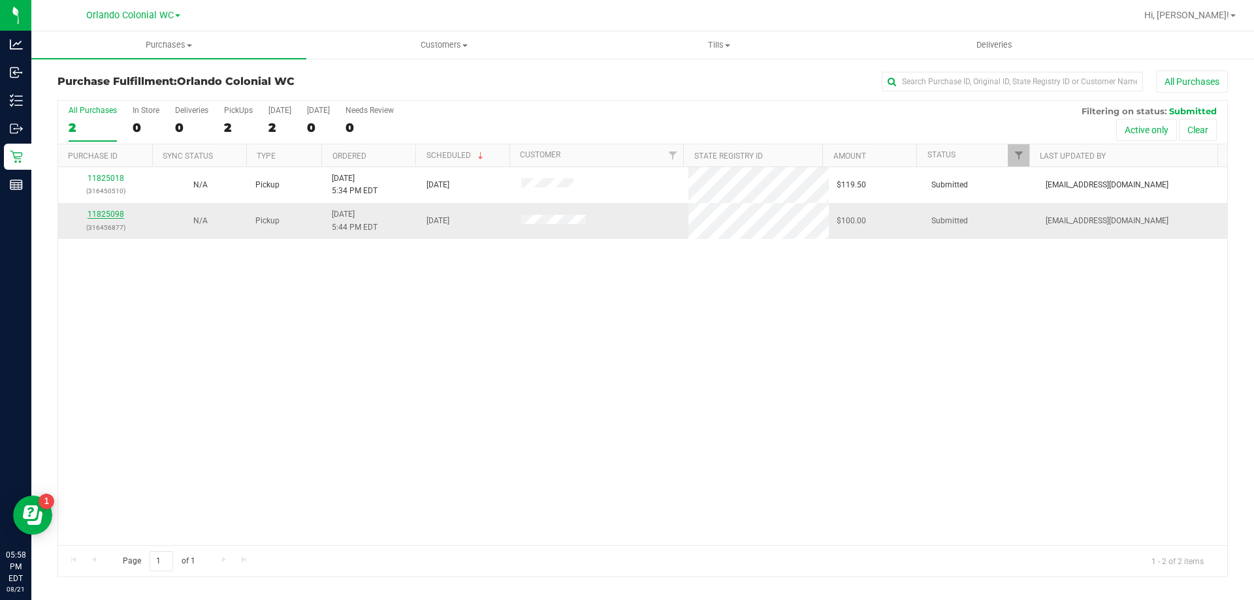
click at [98, 215] on link "11825098" at bounding box center [105, 214] width 37 height 9
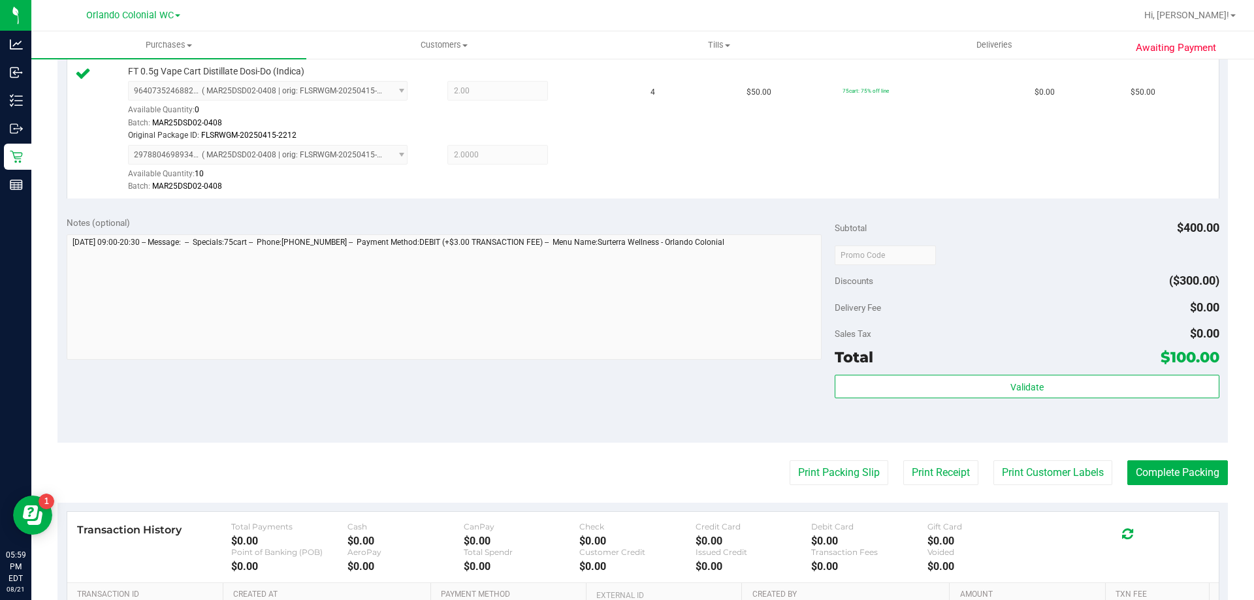
scroll to position [445, 0]
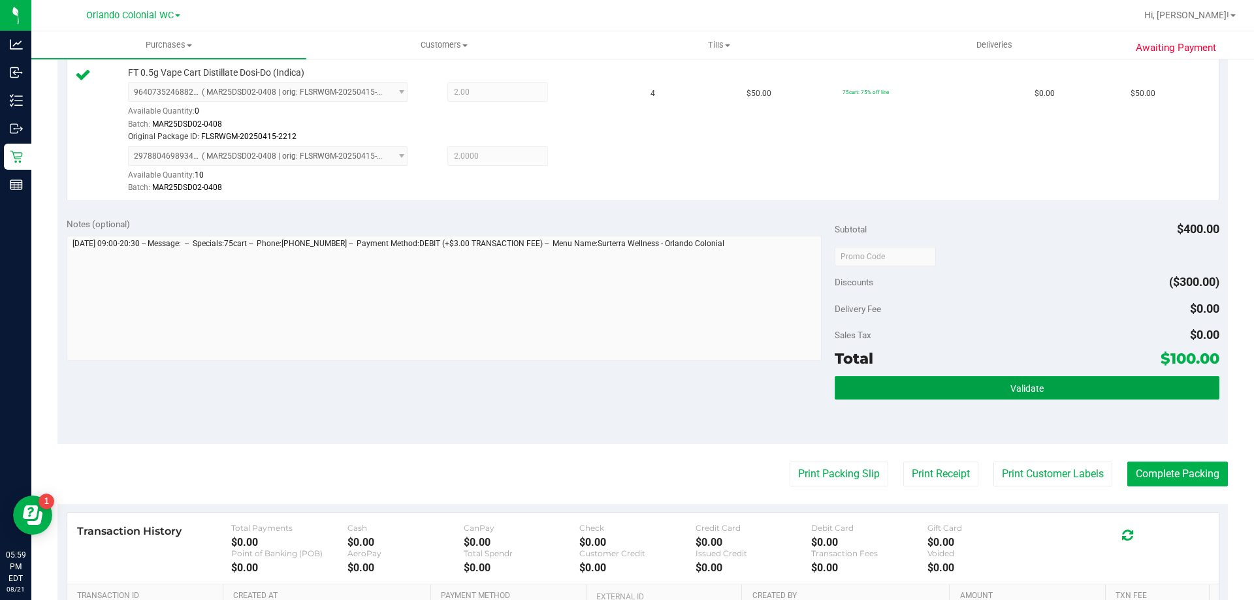
click at [1021, 395] on button "Validate" at bounding box center [1027, 388] width 384 height 24
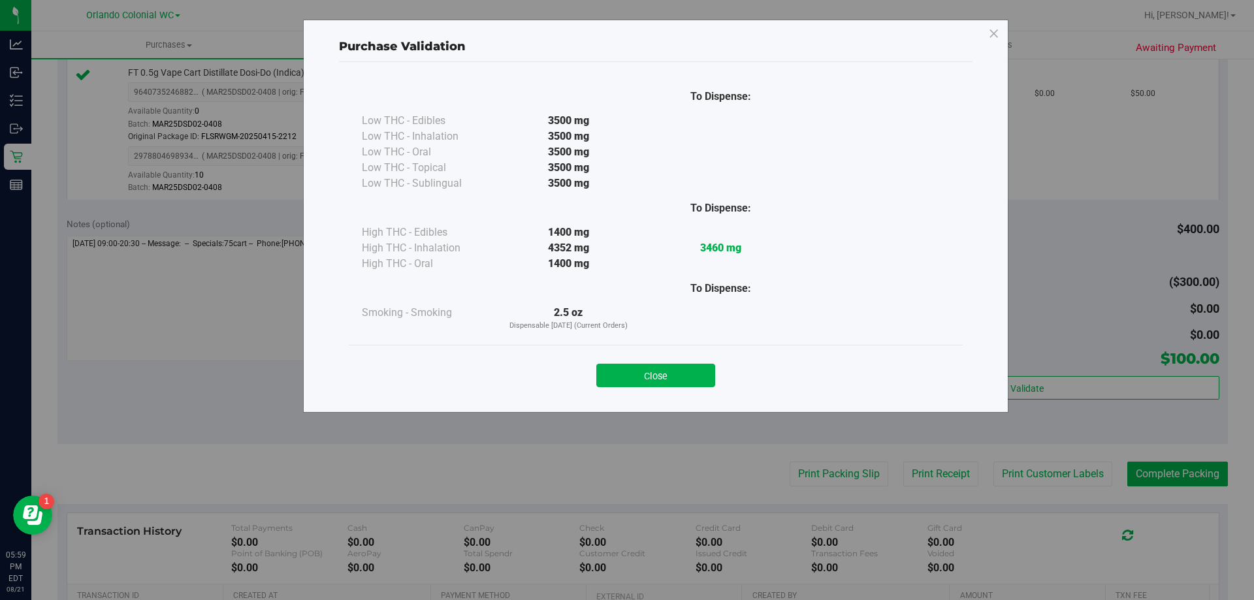
click at [639, 352] on div "Close" at bounding box center [656, 371] width 614 height 53
click at [816, 474] on div "Purchase Validation To Dispense: Low THC - Edibles 3500 mg" at bounding box center [632, 300] width 1264 height 600
click at [658, 375] on button "Close" at bounding box center [655, 376] width 119 height 24
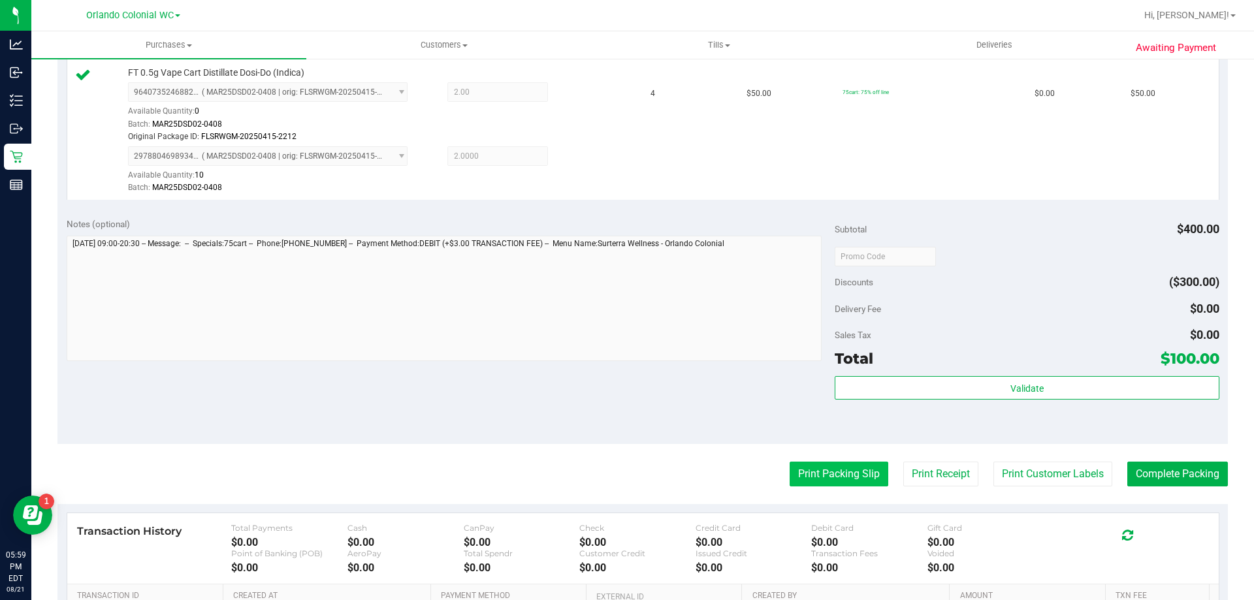
click at [823, 478] on button "Print Packing Slip" at bounding box center [838, 474] width 99 height 25
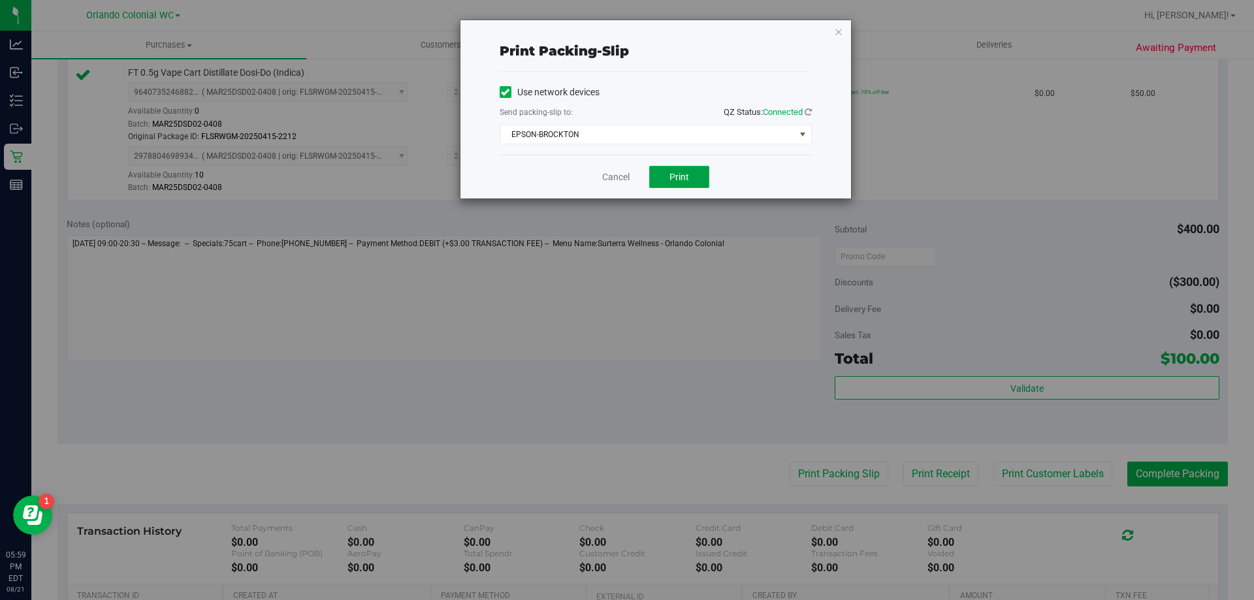
click at [679, 175] on span "Print" at bounding box center [679, 177] width 20 height 10
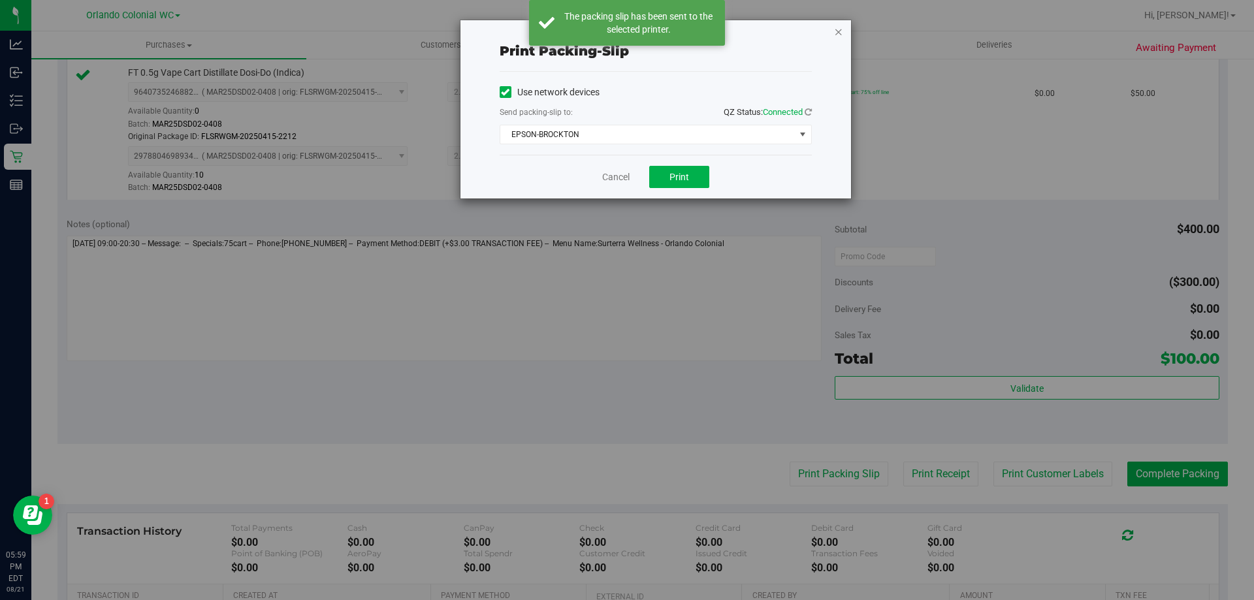
click at [839, 31] on icon "button" at bounding box center [838, 32] width 9 height 16
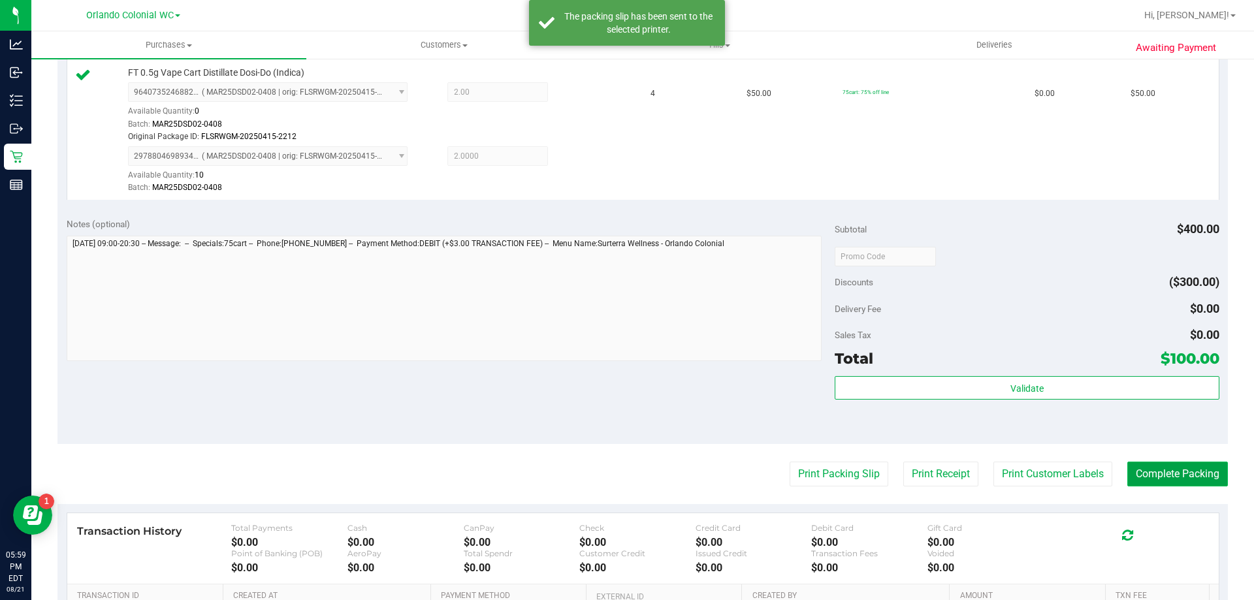
click at [1181, 466] on button "Complete Packing" at bounding box center [1177, 474] width 101 height 25
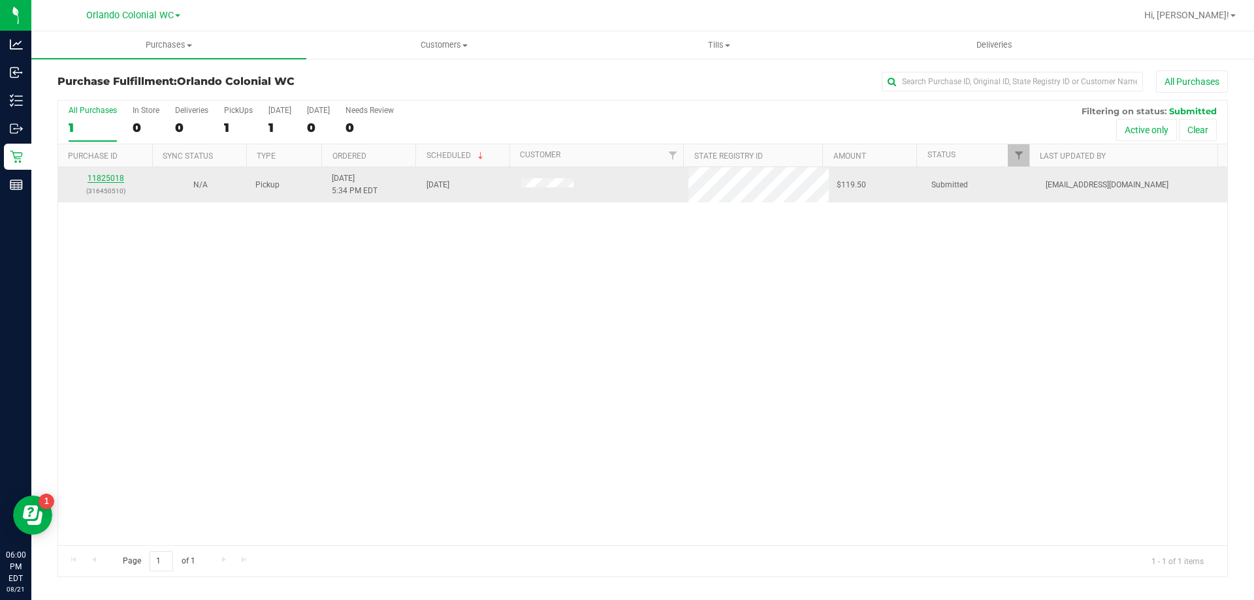
click at [113, 180] on link "11825018" at bounding box center [105, 178] width 37 height 9
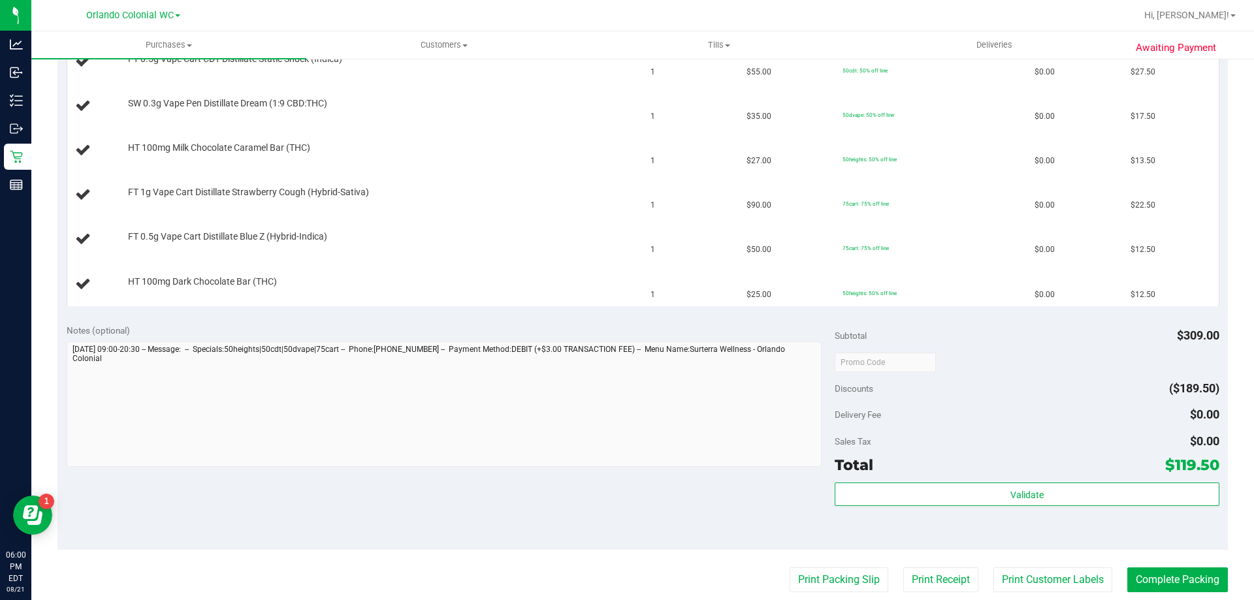
scroll to position [522, 0]
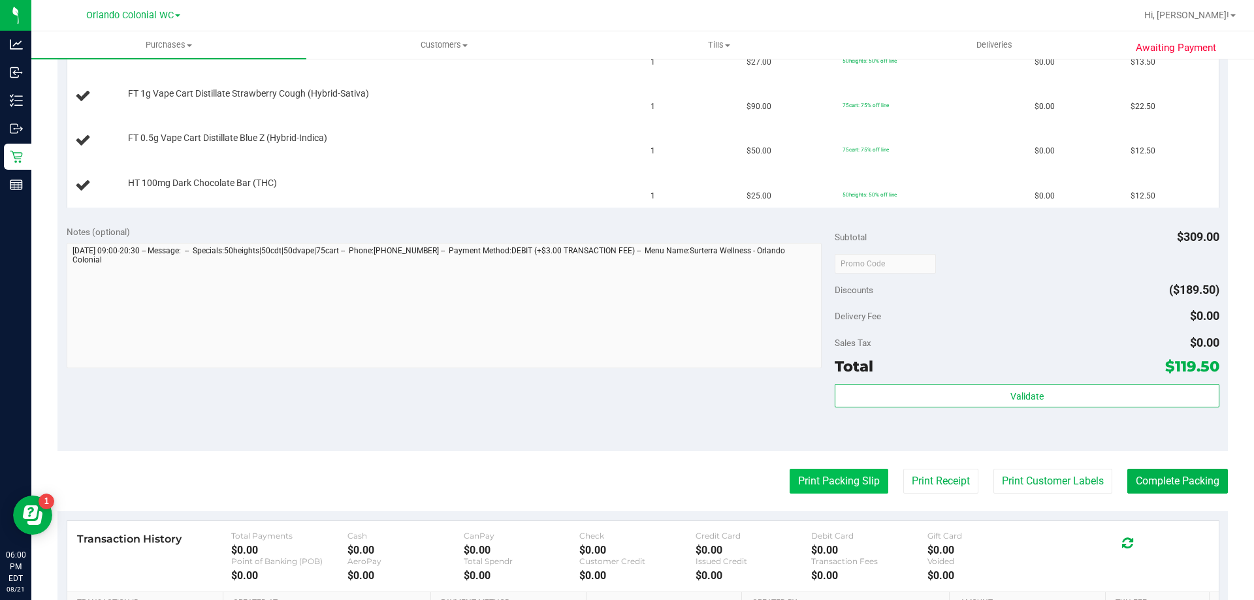
click at [821, 479] on button "Print Packing Slip" at bounding box center [838, 481] width 99 height 25
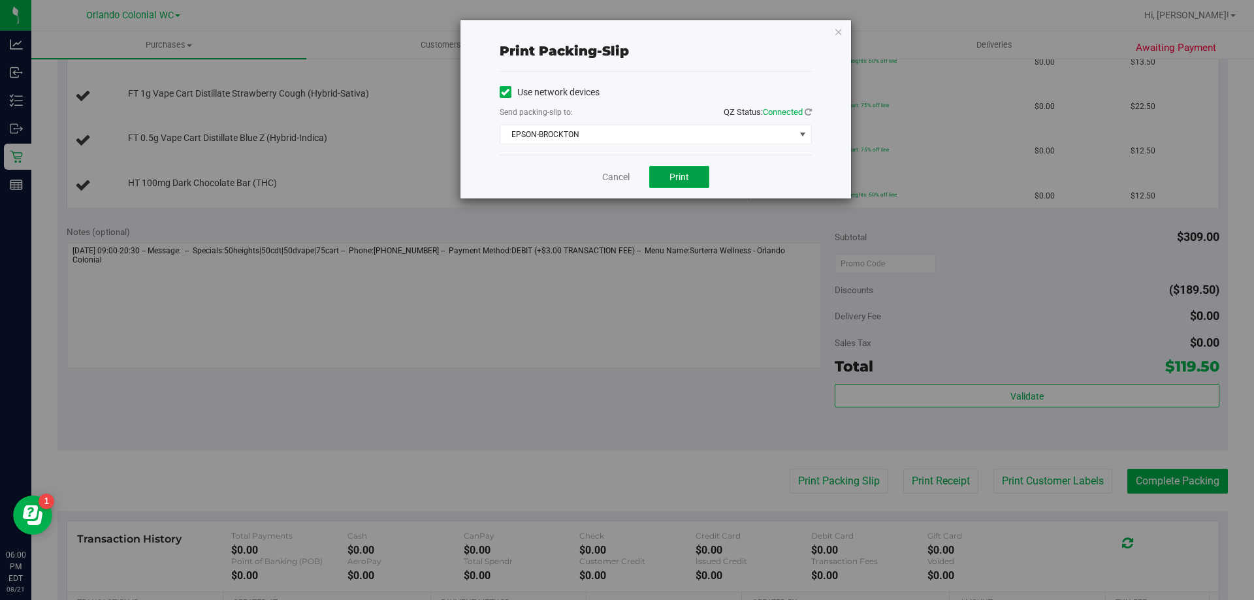
click at [675, 177] on span "Print" at bounding box center [679, 177] width 20 height 10
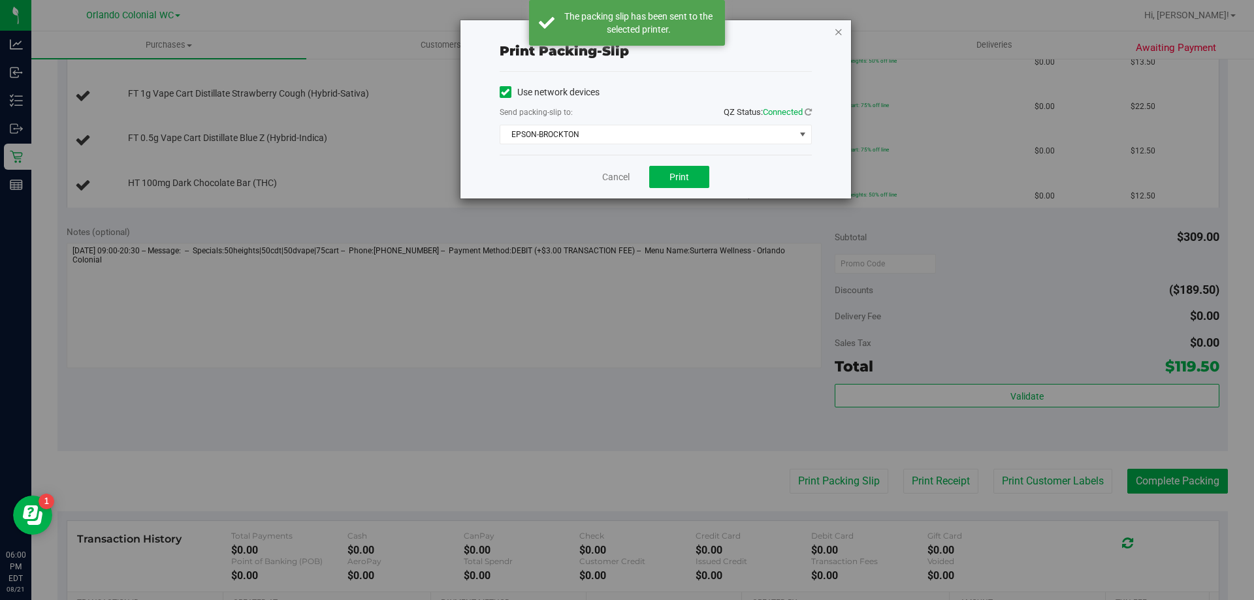
click at [838, 29] on icon "button" at bounding box center [838, 32] width 9 height 16
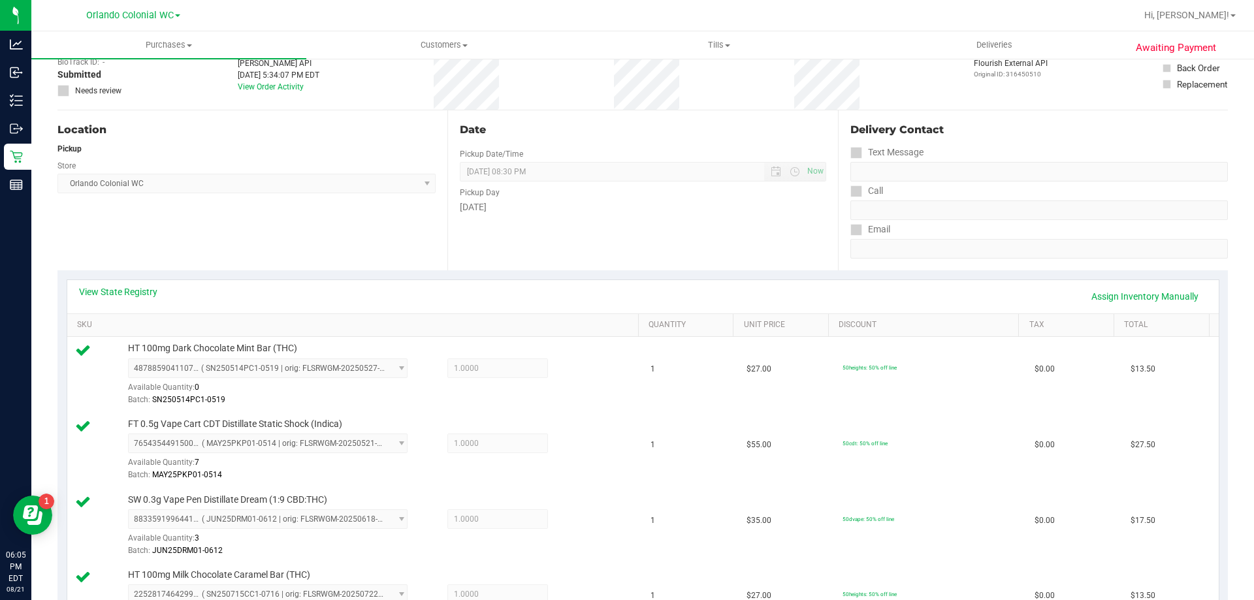
scroll to position [0, 0]
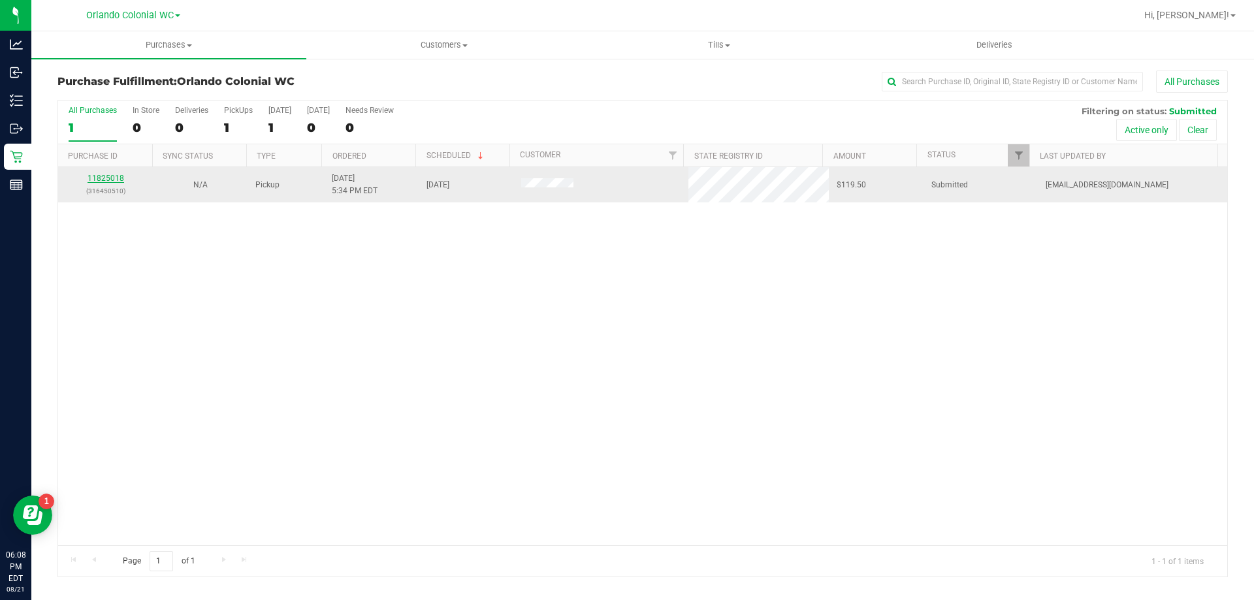
click at [107, 182] on link "11825018" at bounding box center [105, 178] width 37 height 9
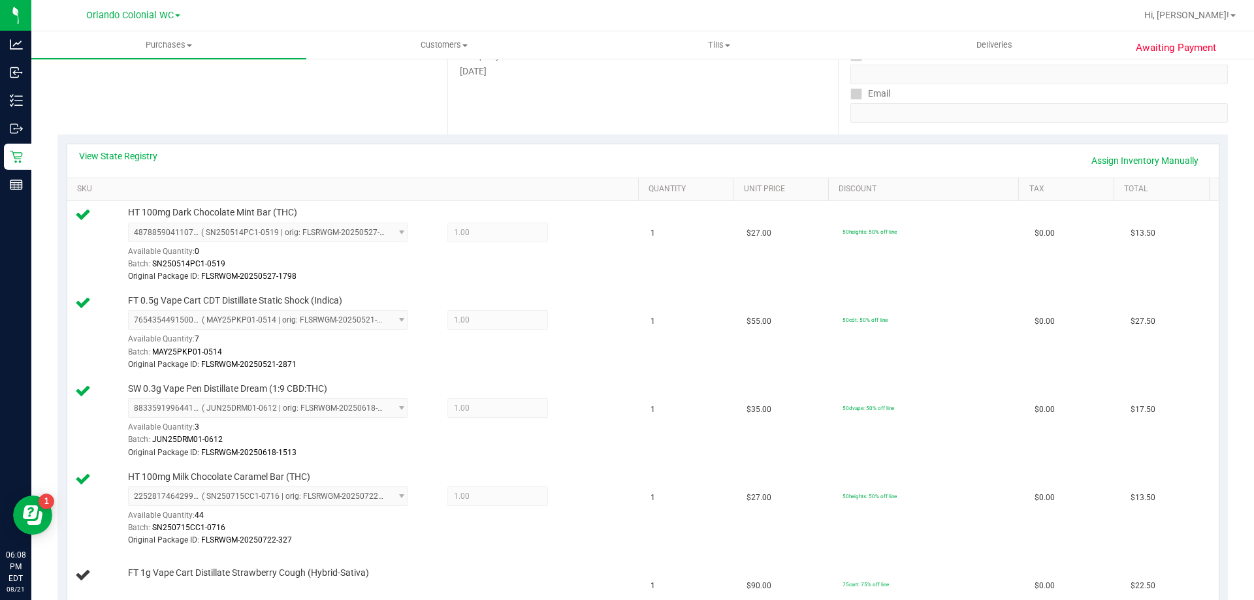
scroll to position [326, 0]
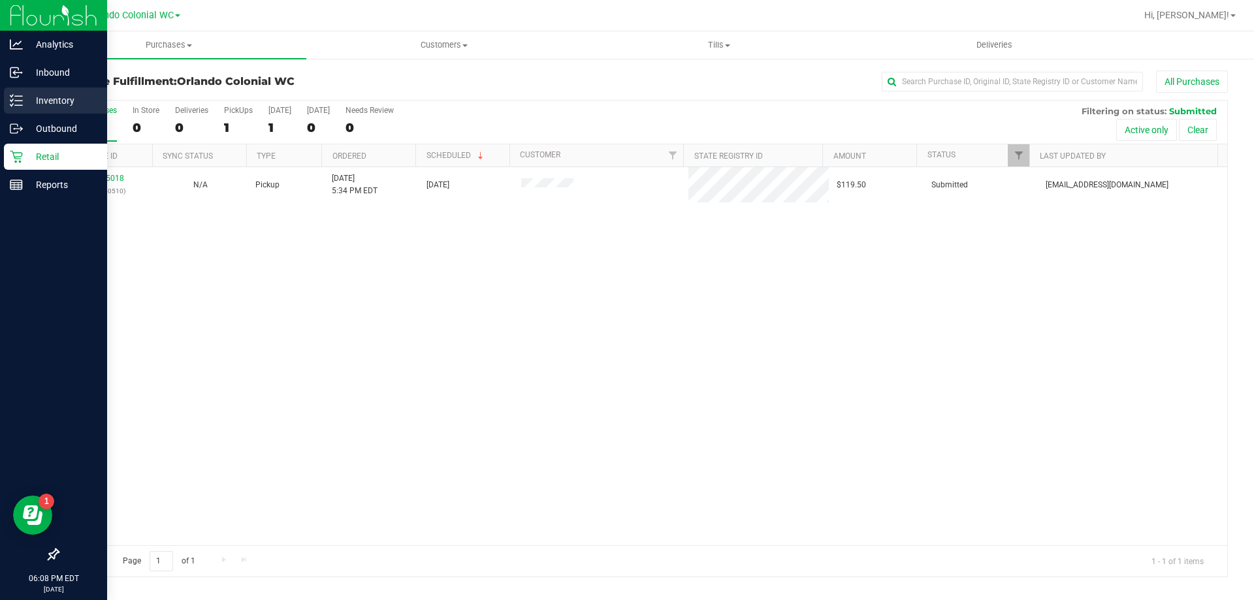
click at [25, 95] on p "Inventory" at bounding box center [62, 101] width 78 height 16
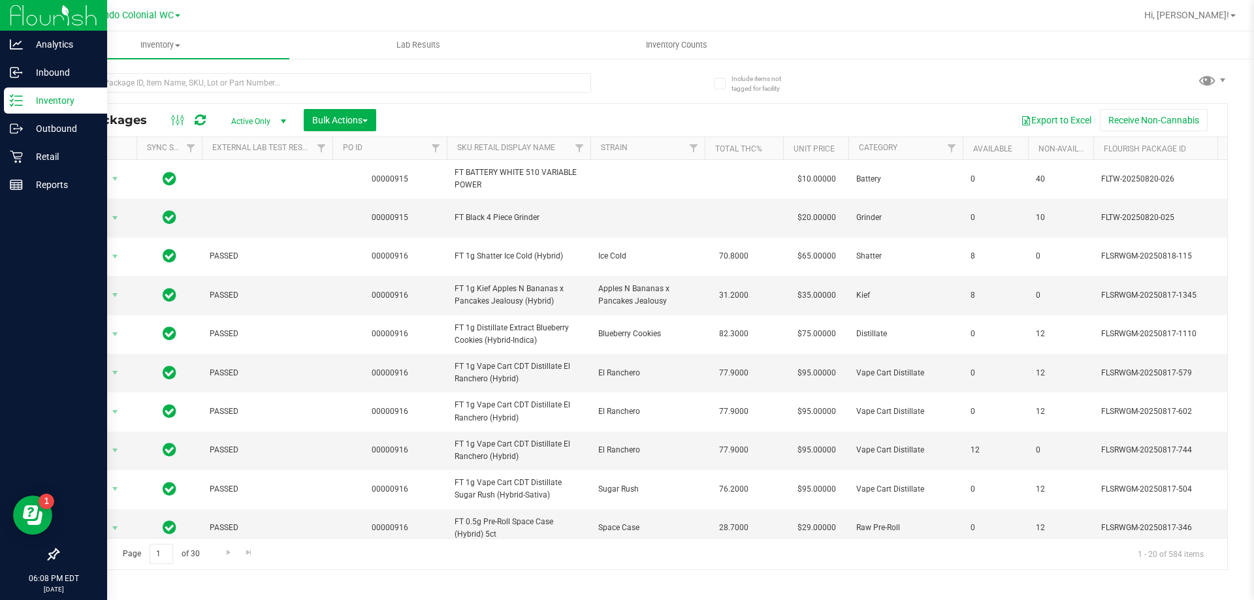
click at [63, 97] on p "Inventory" at bounding box center [62, 101] width 78 height 16
click at [48, 159] on p "Retail" at bounding box center [62, 157] width 78 height 16
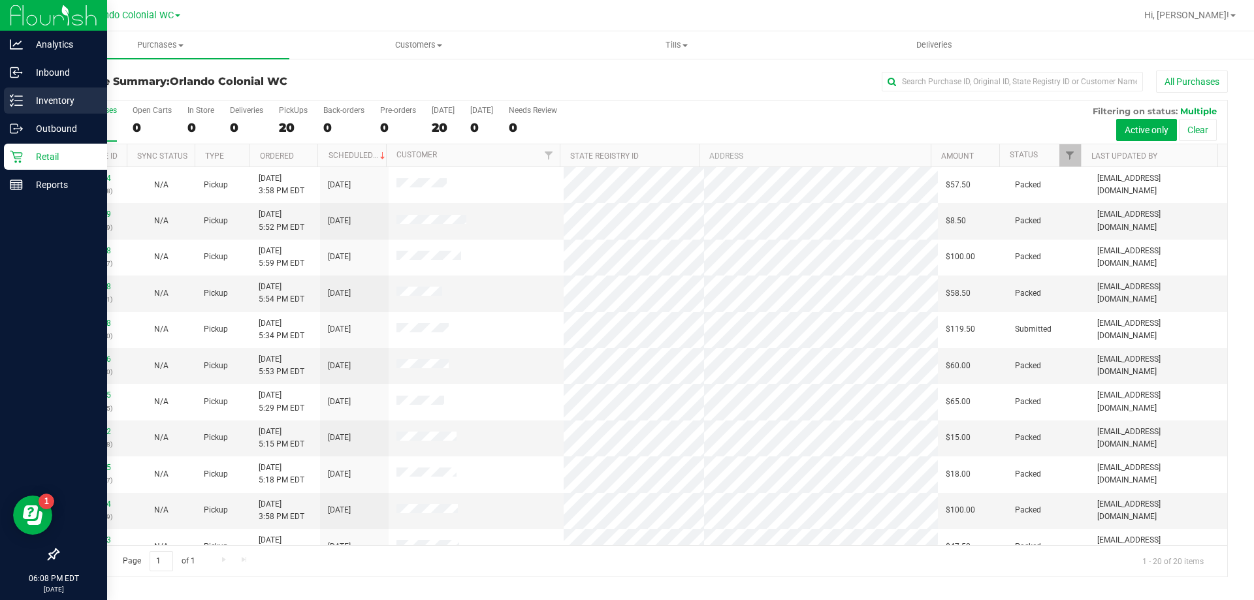
click at [66, 97] on p "Inventory" at bounding box center [62, 101] width 78 height 16
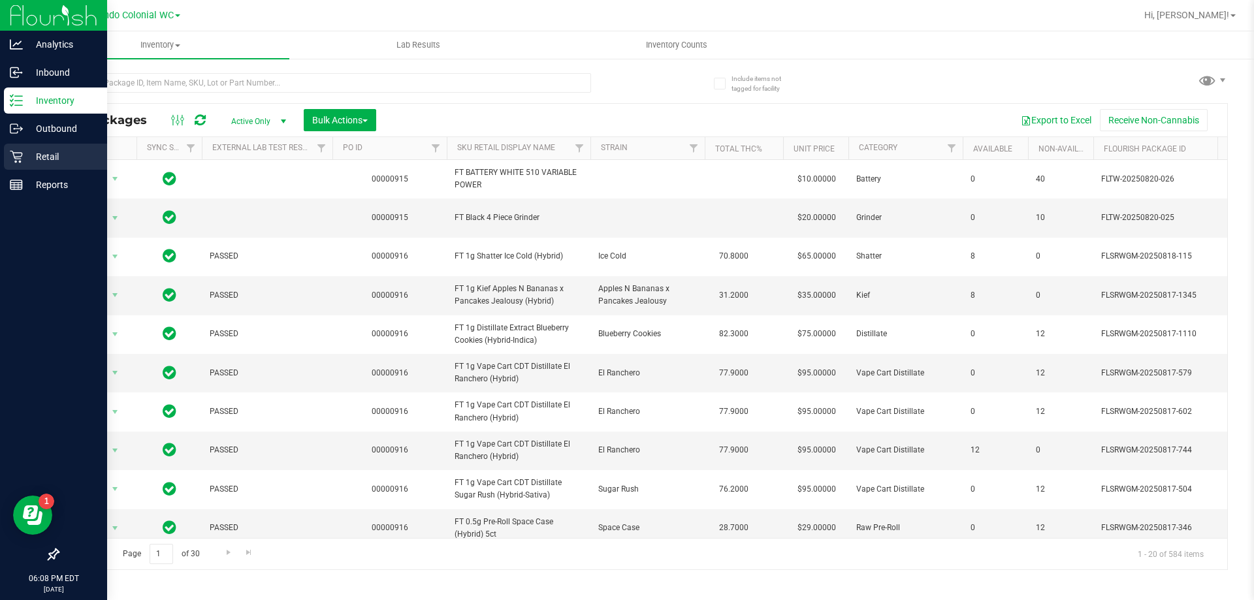
click at [56, 152] on p "Retail" at bounding box center [62, 157] width 78 height 16
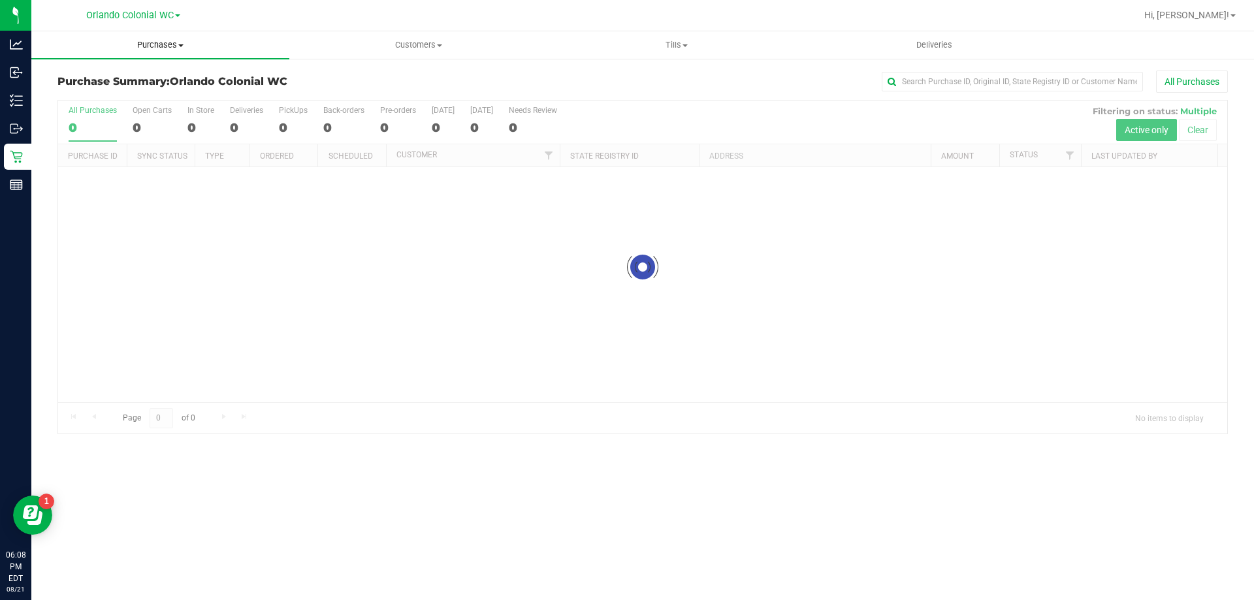
click at [159, 46] on span "Purchases" at bounding box center [160, 45] width 258 height 12
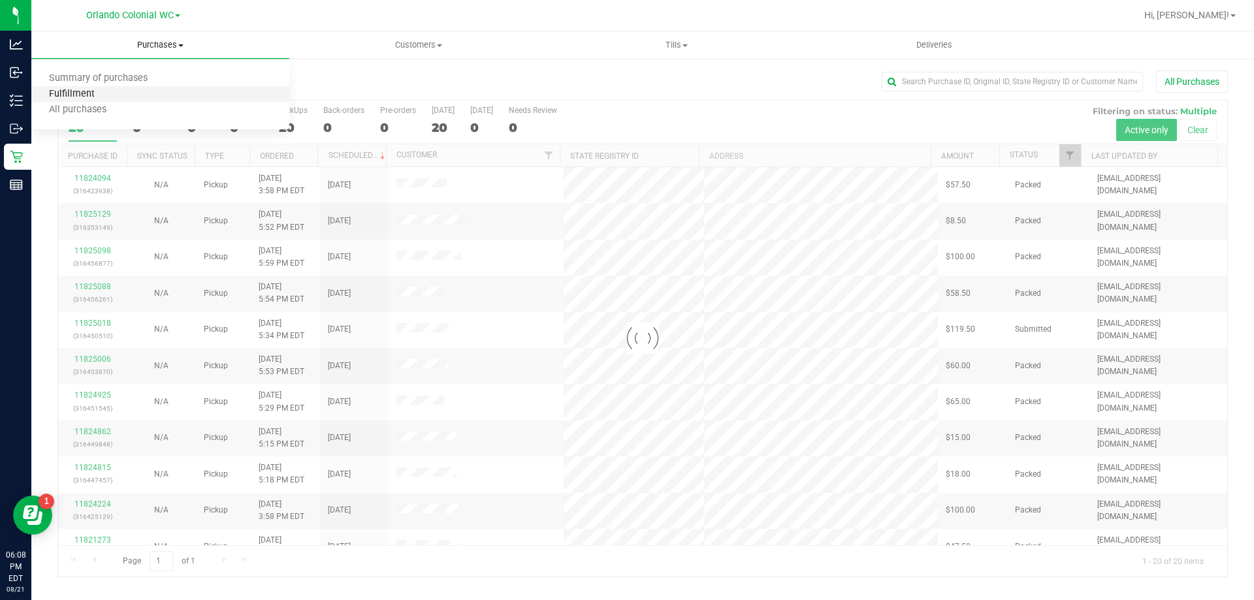
click at [67, 95] on span "Fulfillment" at bounding box center [71, 94] width 81 height 11
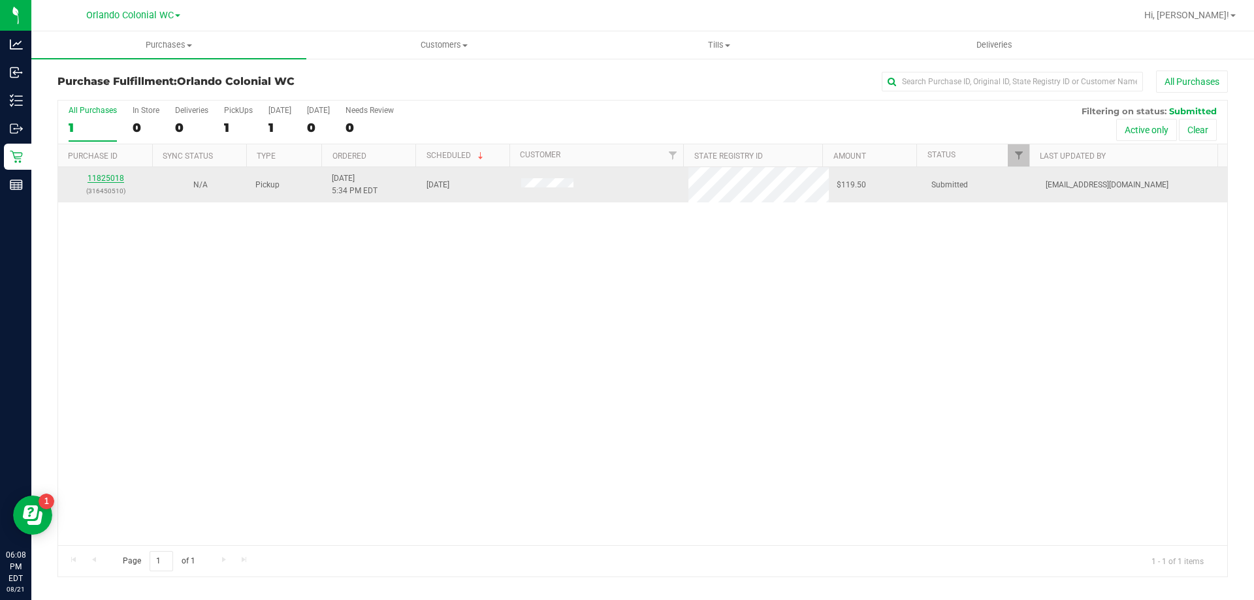
click at [106, 178] on link "11825018" at bounding box center [105, 178] width 37 height 9
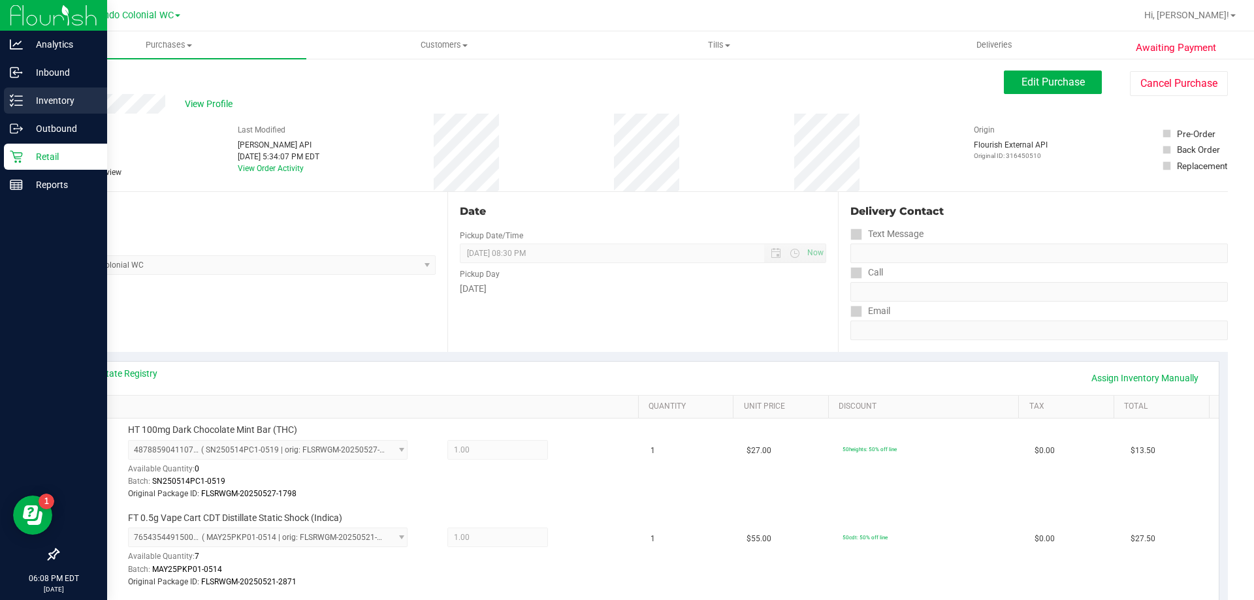
click at [54, 97] on p "Inventory" at bounding box center [62, 101] width 78 height 16
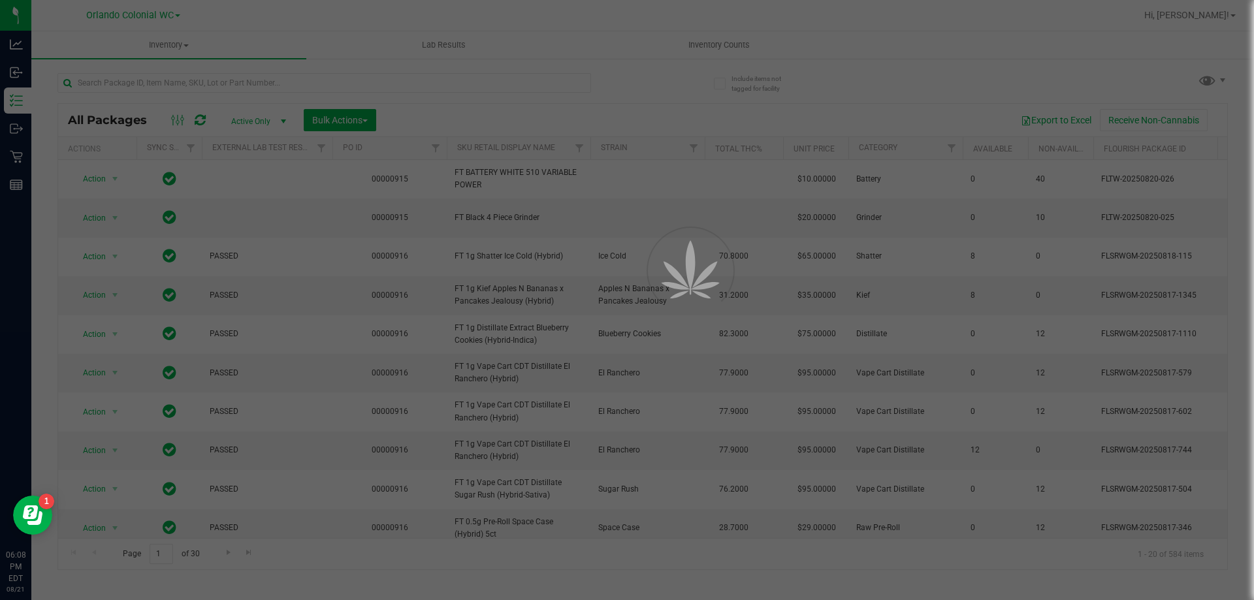
click at [121, 74] on div at bounding box center [627, 300] width 1254 height 600
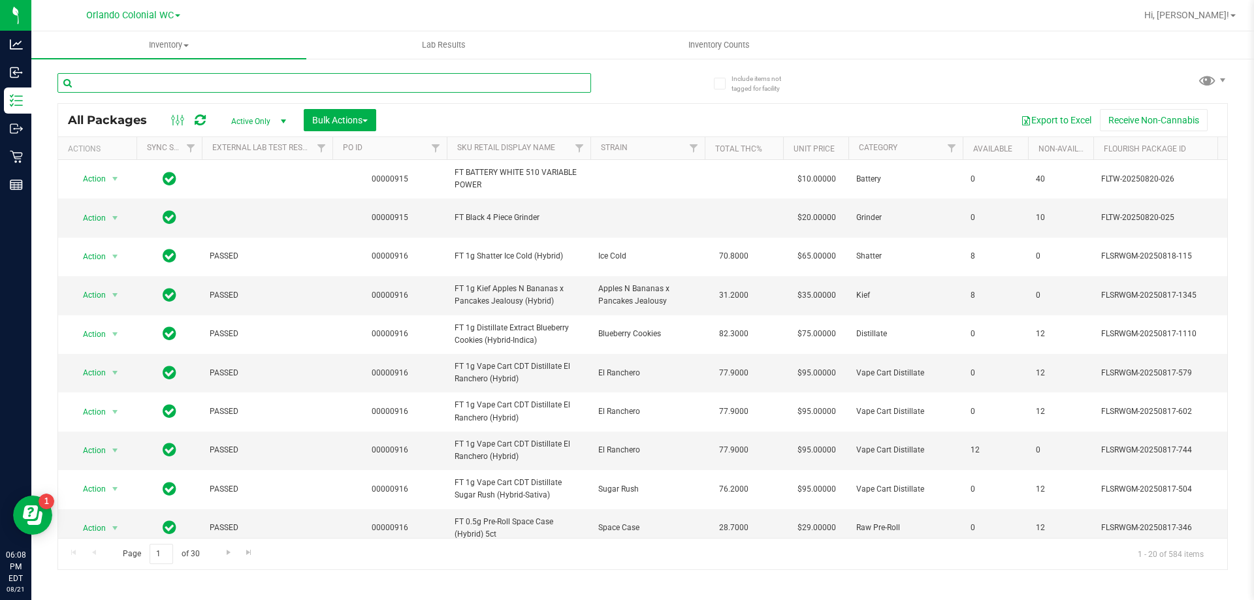
drag, startPoint x: 116, startPoint y: 78, endPoint x: 115, endPoint y: 84, distance: 6.6
click at [116, 82] on input "text" at bounding box center [323, 83] width 533 height 20
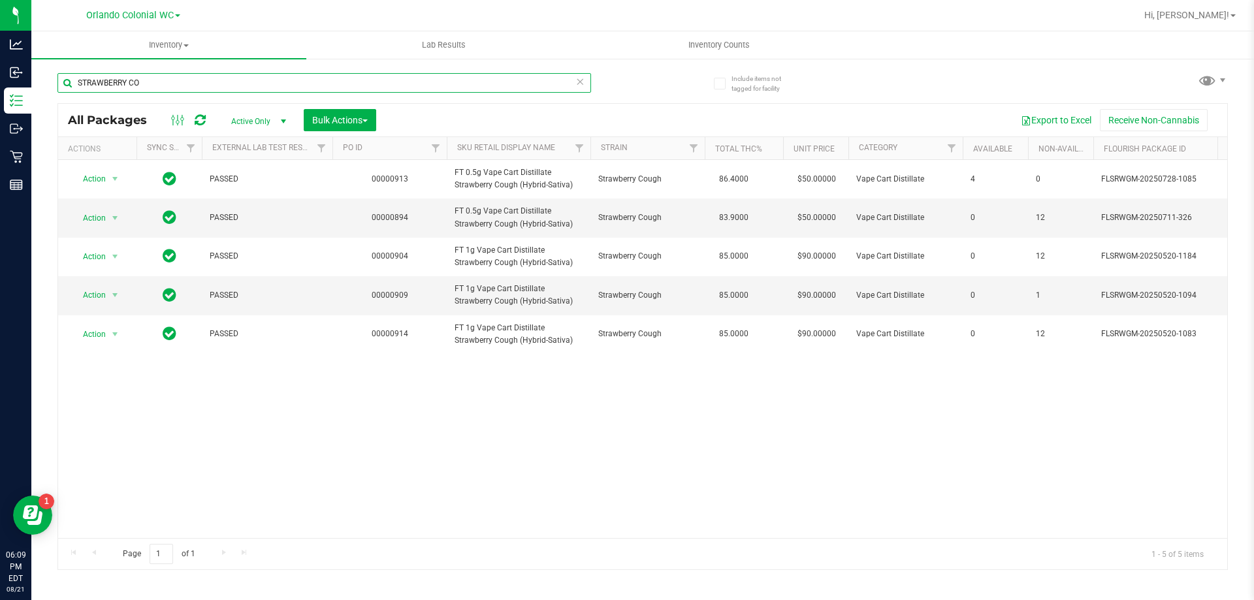
type input "STRAWBERRY CO"
drag, startPoint x: 615, startPoint y: 526, endPoint x: 716, endPoint y: 523, distance: 100.6
click at [716, 523] on div "Action Action Adjust qty Create package Edit attributes Global inventory Locate…" at bounding box center [642, 349] width 1169 height 378
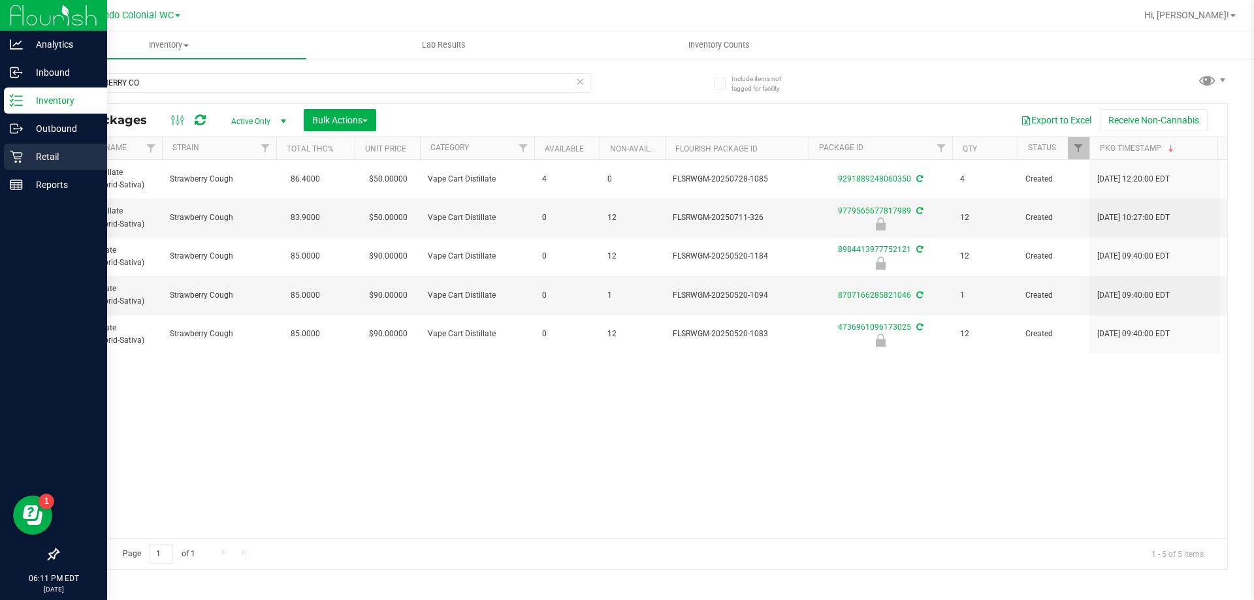
click at [5, 164] on div "Retail" at bounding box center [55, 157] width 103 height 26
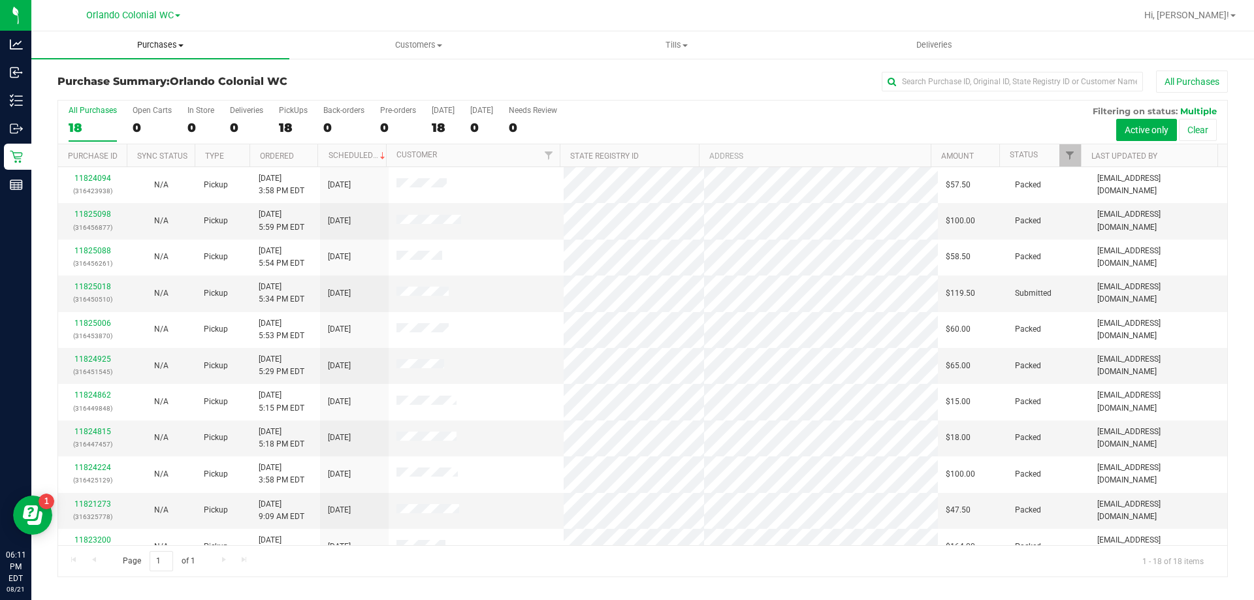
click at [153, 44] on span "Purchases" at bounding box center [160, 45] width 258 height 12
click at [76, 99] on span "Fulfillment" at bounding box center [71, 94] width 81 height 11
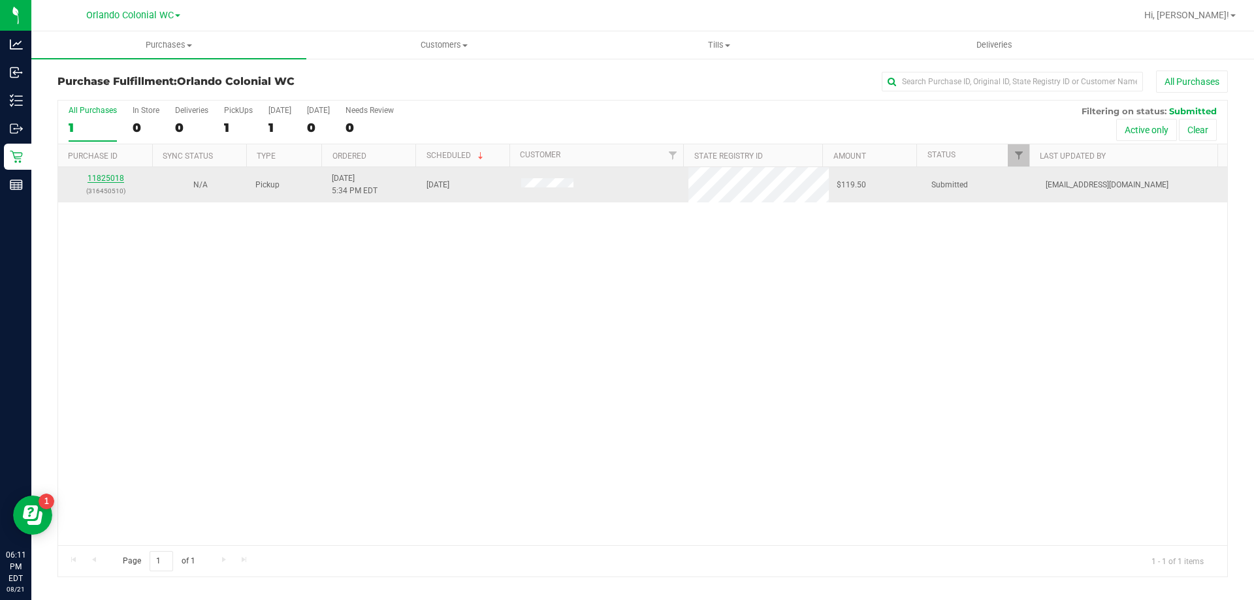
click at [106, 178] on link "11825018" at bounding box center [105, 178] width 37 height 9
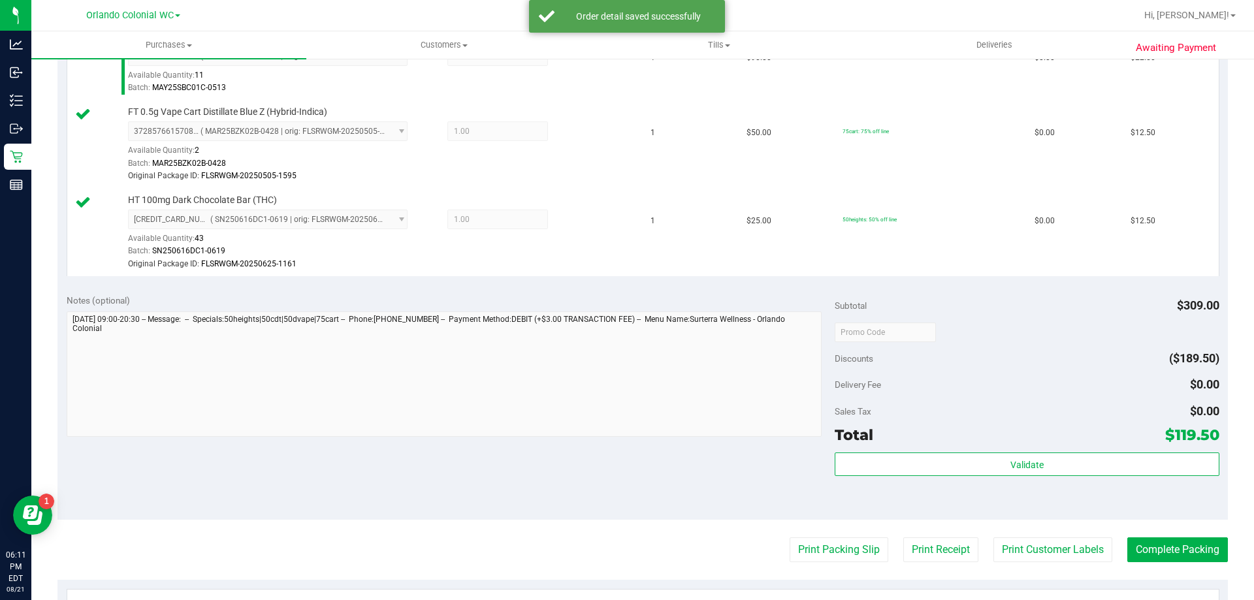
scroll to position [780, 0]
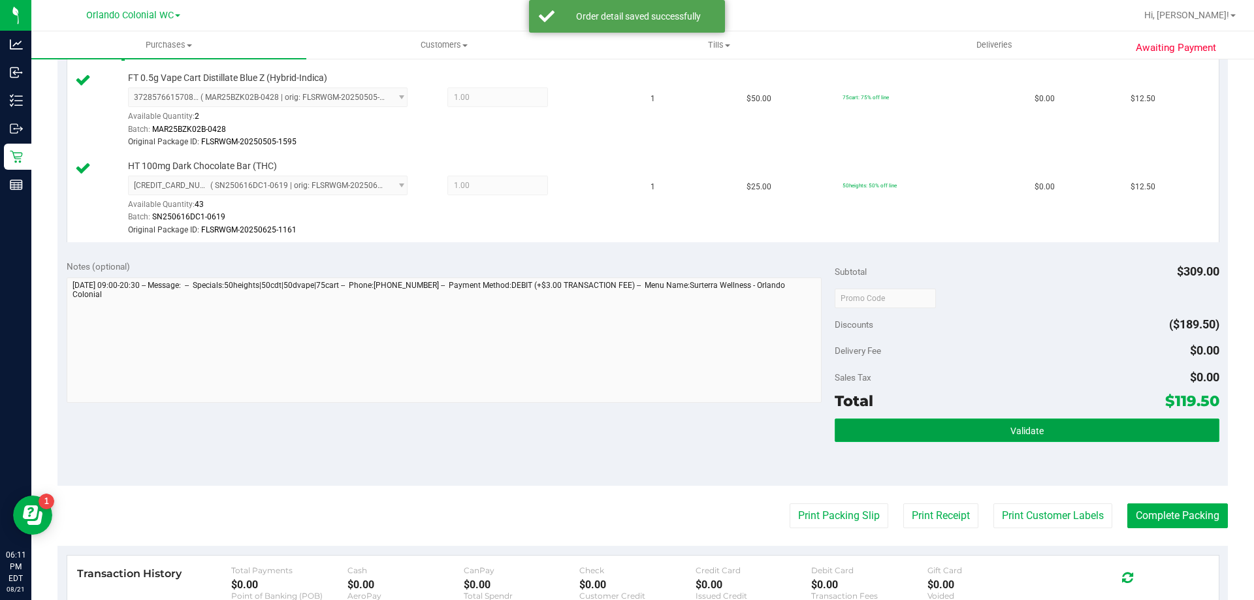
click at [993, 436] on button "Validate" at bounding box center [1027, 431] width 384 height 24
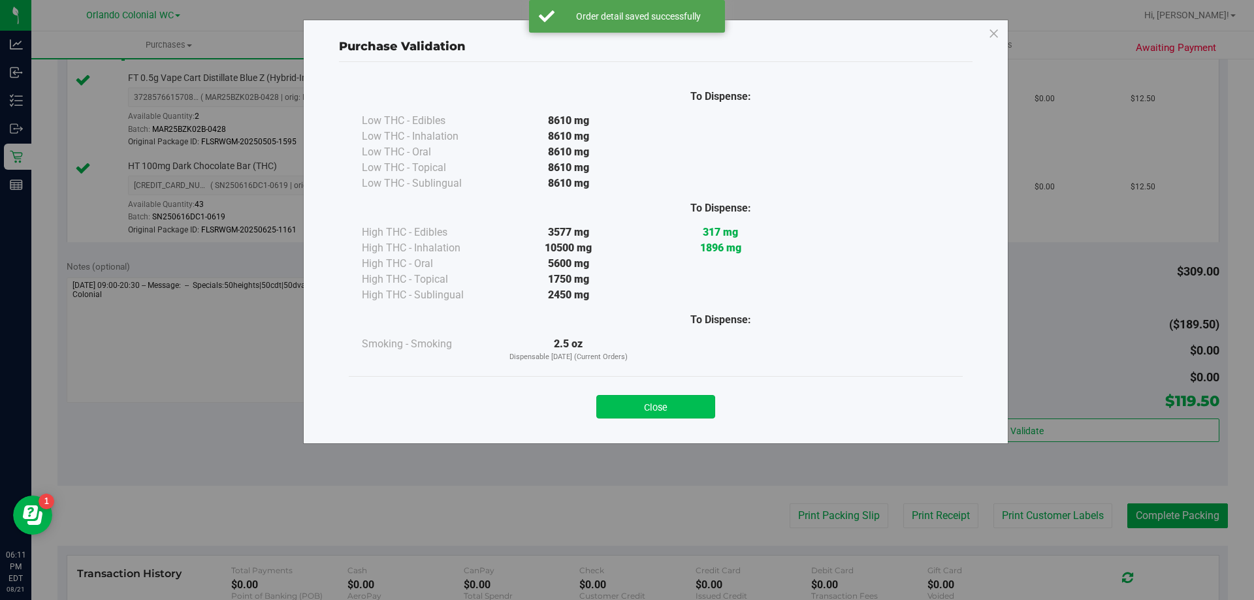
click at [657, 408] on button "Close" at bounding box center [655, 407] width 119 height 24
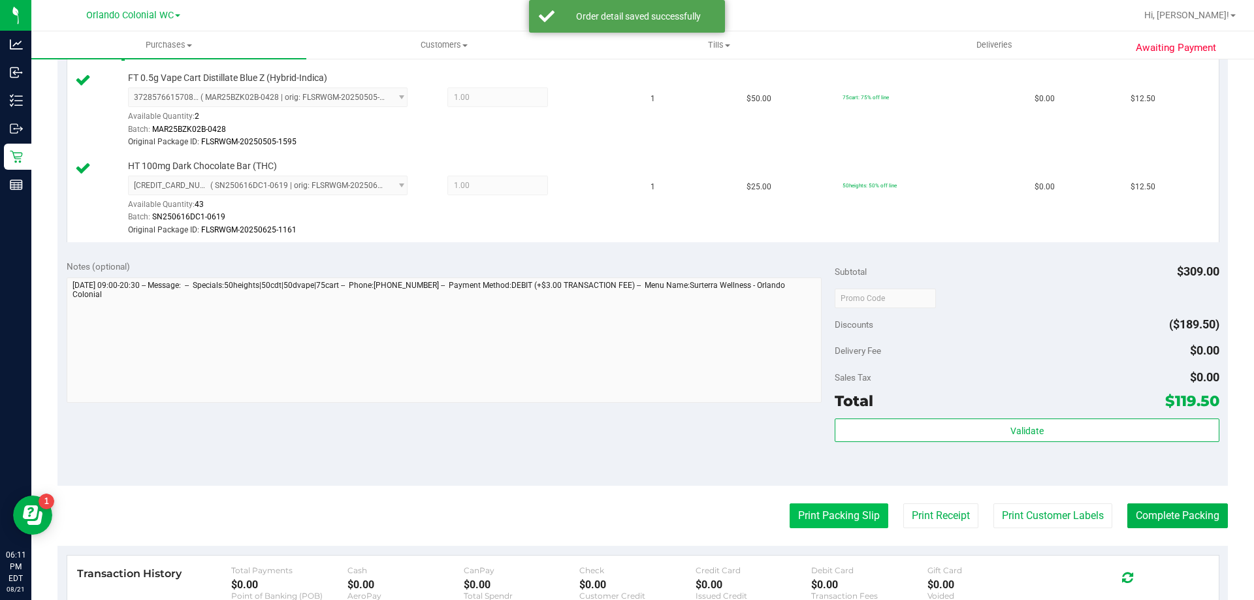
click at [831, 518] on button "Print Packing Slip" at bounding box center [838, 515] width 99 height 25
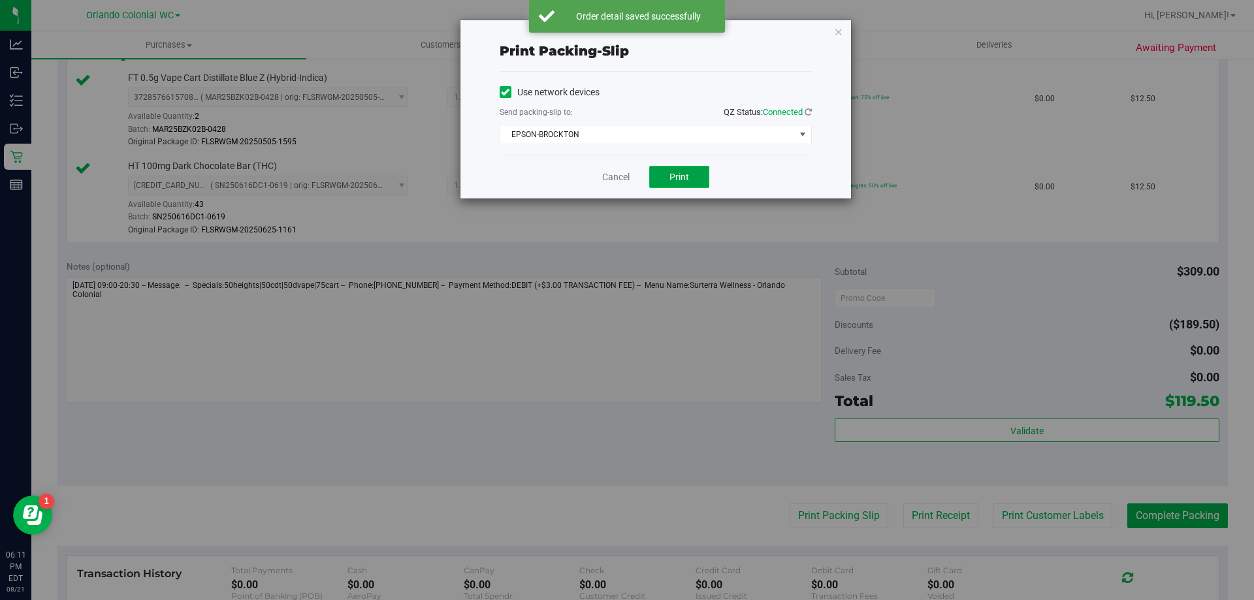
click at [669, 179] on span "Print" at bounding box center [679, 177] width 20 height 10
click at [838, 26] on icon "button" at bounding box center [838, 32] width 9 height 16
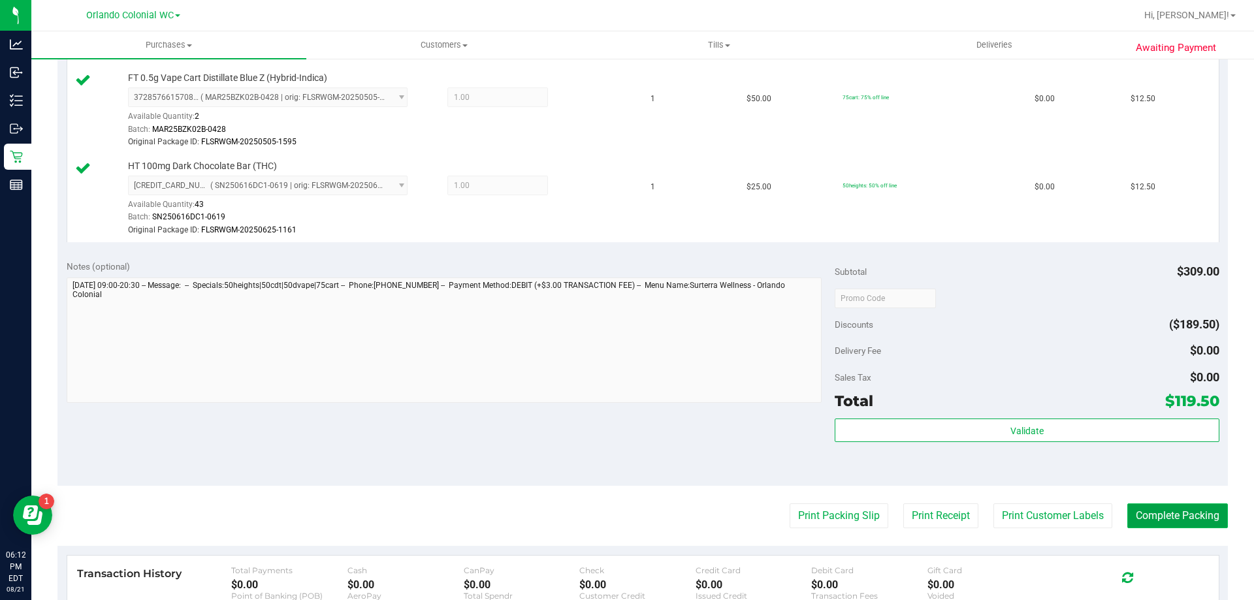
click at [1171, 507] on button "Complete Packing" at bounding box center [1177, 515] width 101 height 25
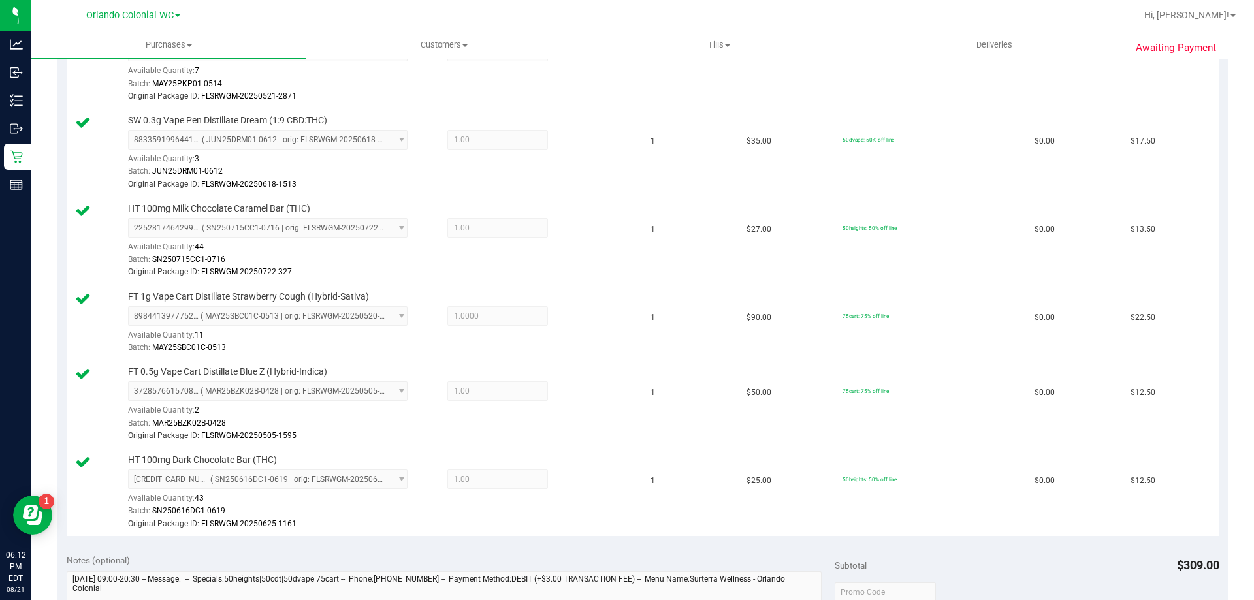
scroll to position [486, 0]
